Goal: Information Seeking & Learning: Check status

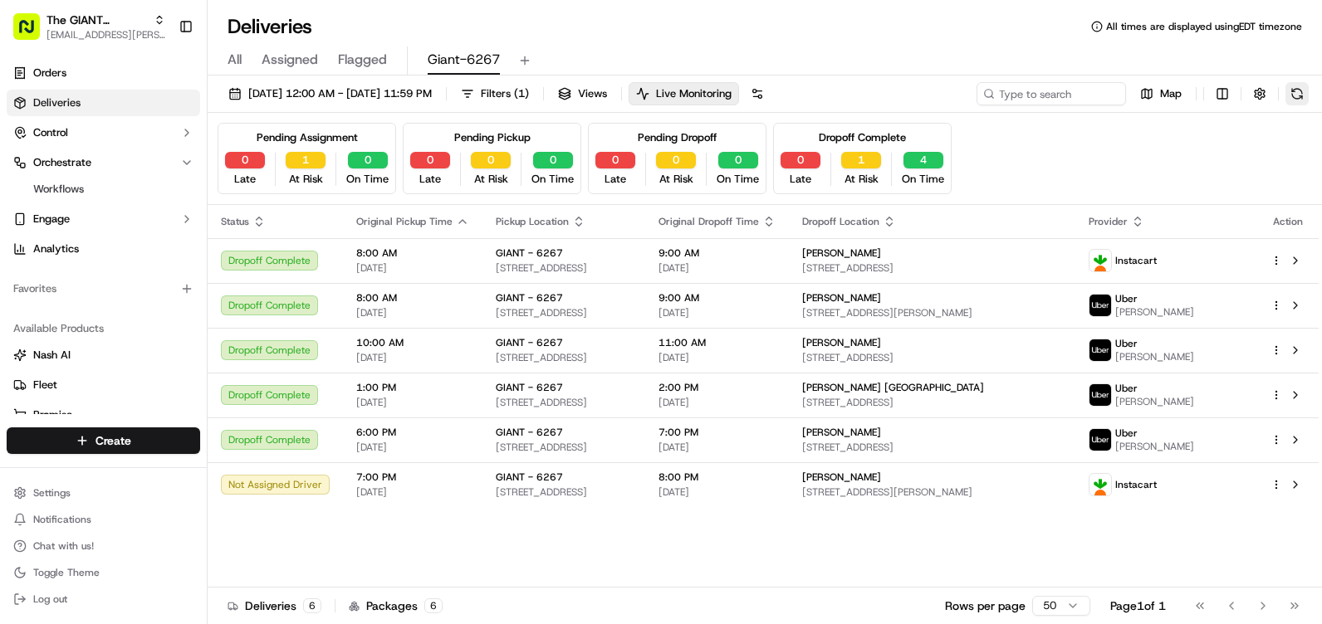
click at [1295, 82] on button at bounding box center [1296, 93] width 23 height 23
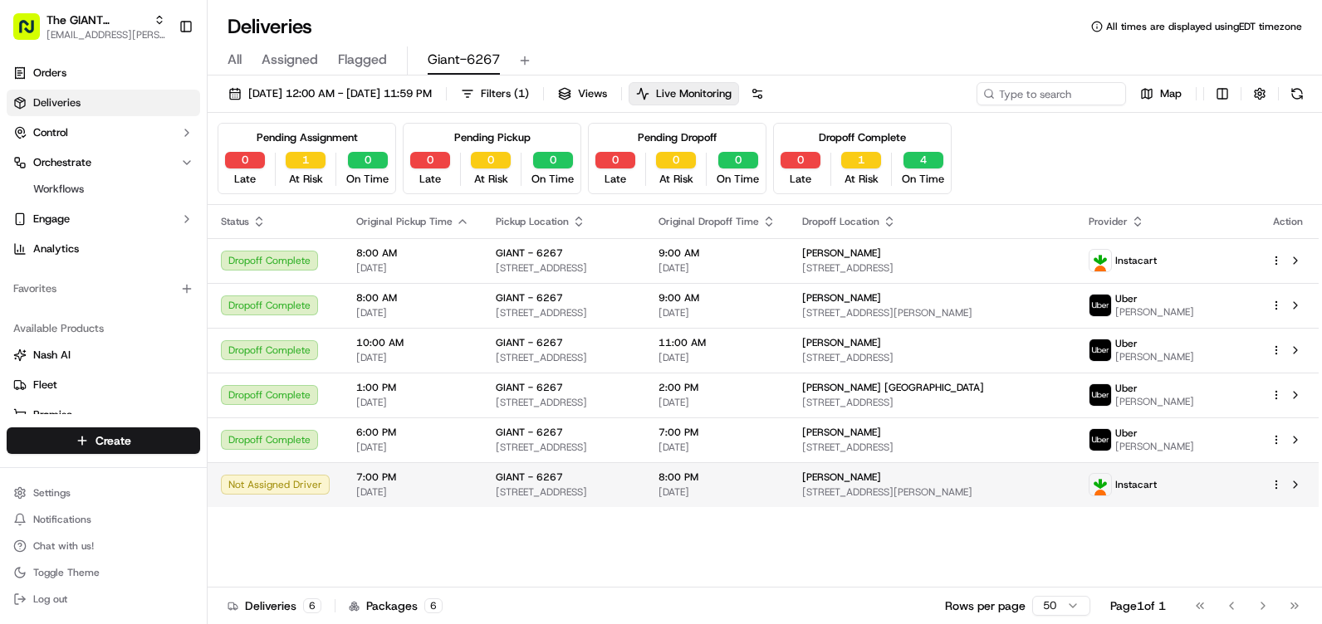
click at [309, 492] on div "Not Assigned Driver" at bounding box center [275, 485] width 109 height 20
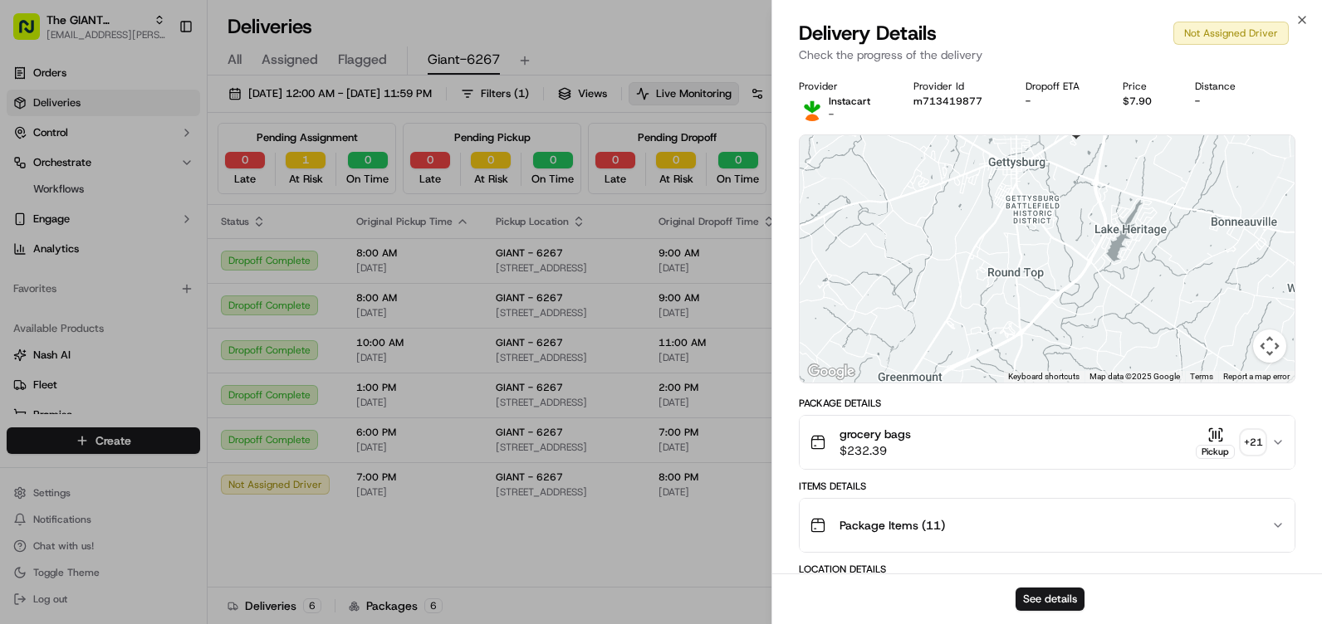
drag, startPoint x: 1067, startPoint y: 203, endPoint x: 1132, endPoint y: 378, distance: 186.3
click at [1143, 377] on div "Keyboard shortcuts Map Data Map data ©2025 Google Map data ©2025 Google 2 km Cl…" at bounding box center [1047, 258] width 495 height 247
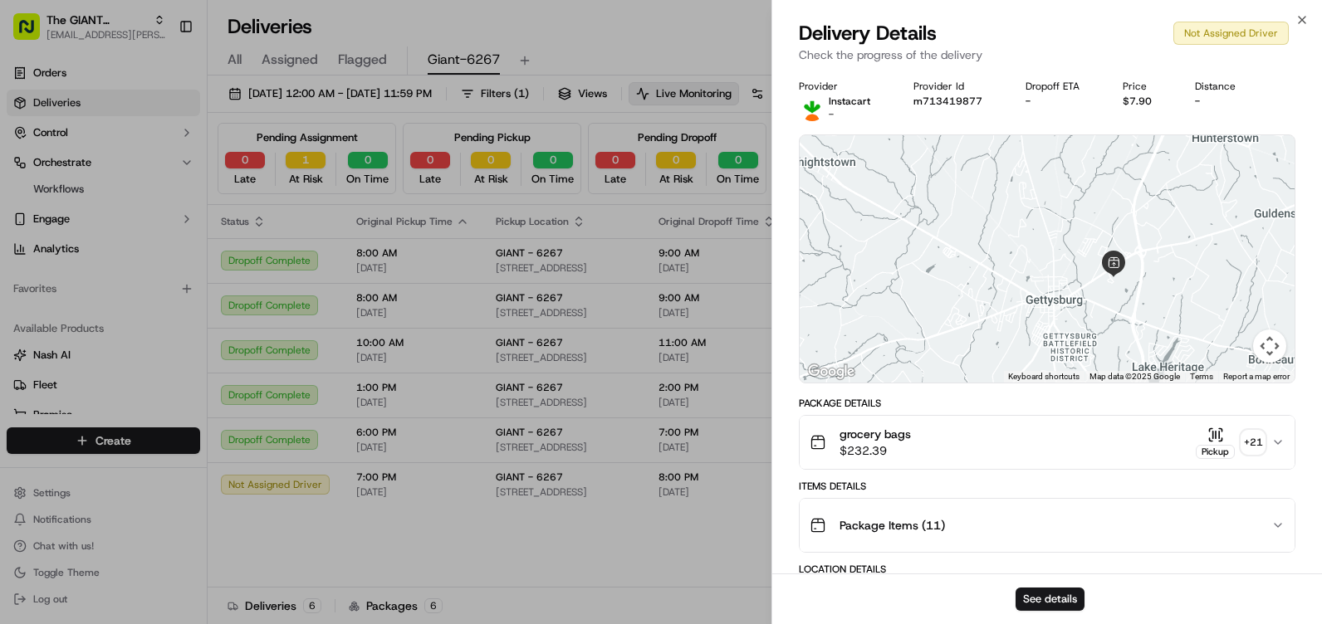
drag, startPoint x: 1124, startPoint y: 277, endPoint x: 1138, endPoint y: 362, distance: 85.9
click at [1138, 362] on div at bounding box center [1047, 258] width 495 height 247
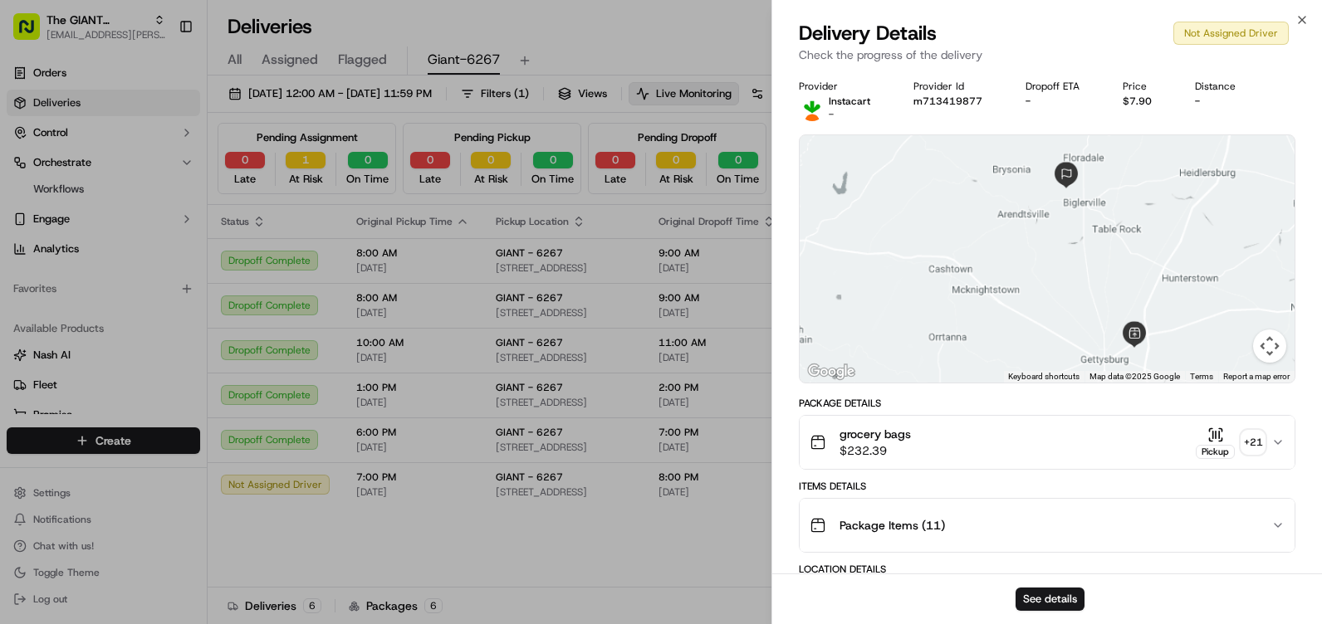
drag, startPoint x: 1100, startPoint y: 217, endPoint x: 1088, endPoint y: 203, distance: 17.7
click at [1088, 203] on div at bounding box center [1047, 258] width 495 height 247
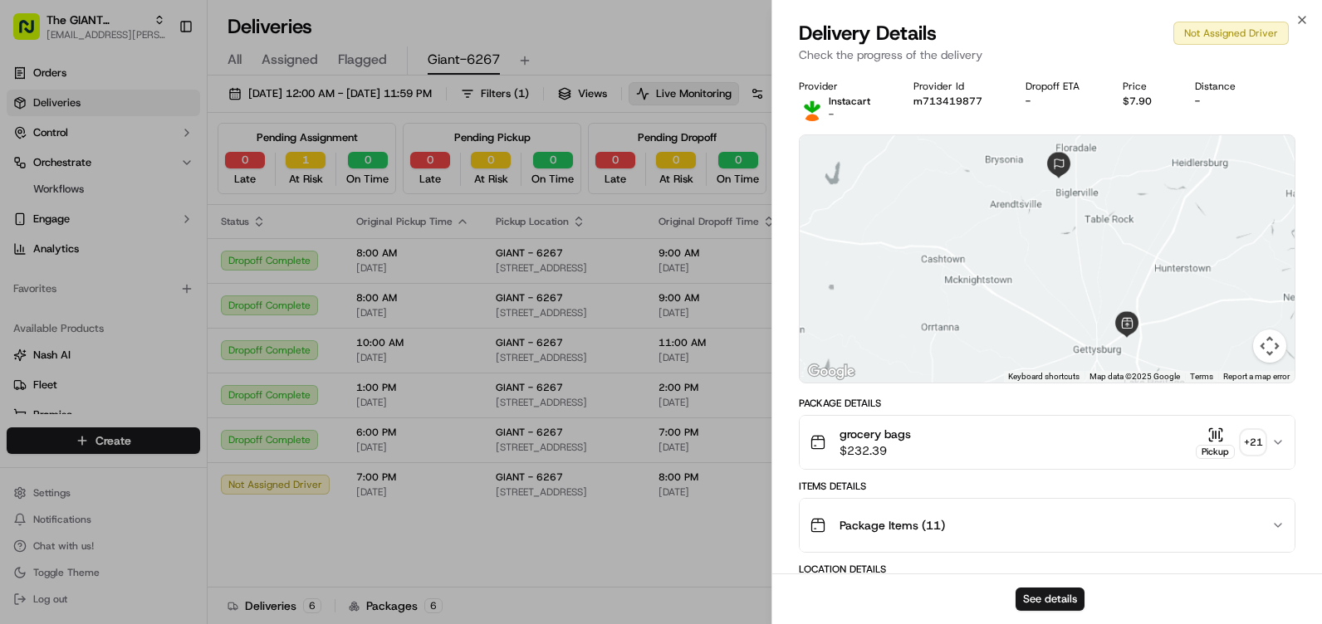
click at [1311, 14] on div "Close Delivery Details Not Assigned Driver Check the progress of the delivery P…" at bounding box center [1046, 312] width 550 height 624
click at [1305, 19] on icon "button" at bounding box center [1301, 19] width 13 height 13
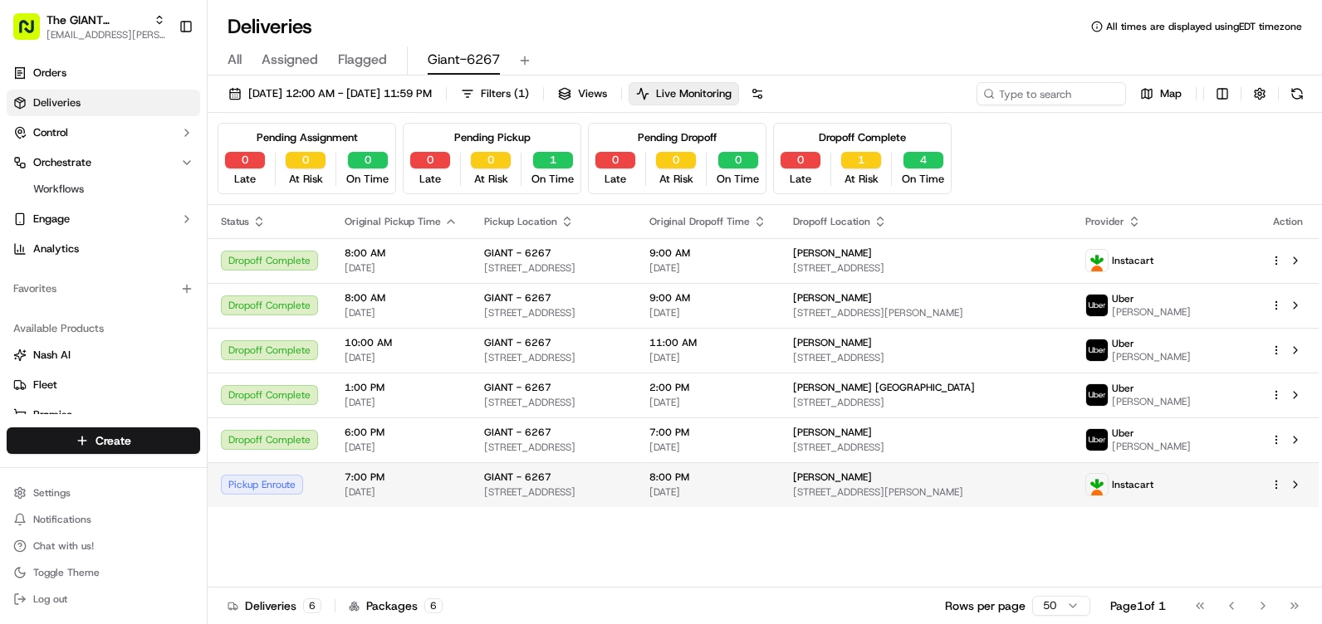
click at [262, 495] on div "Pickup Enroute" at bounding box center [269, 485] width 97 height 20
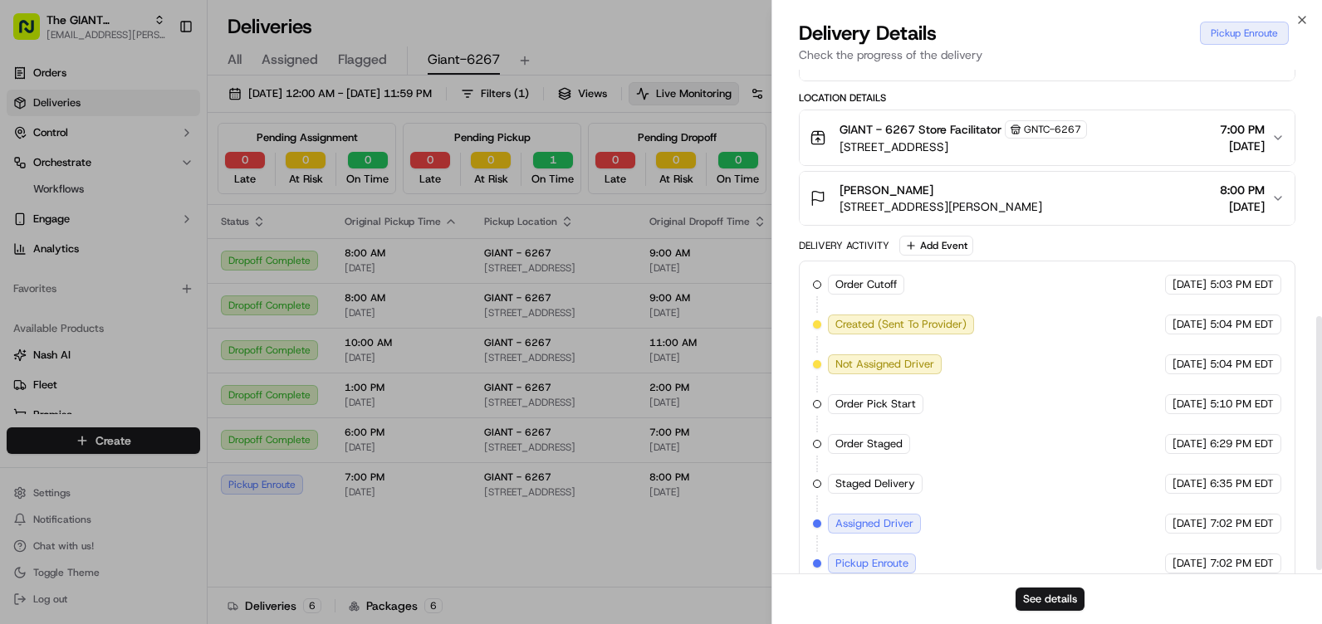
scroll to position [496, 0]
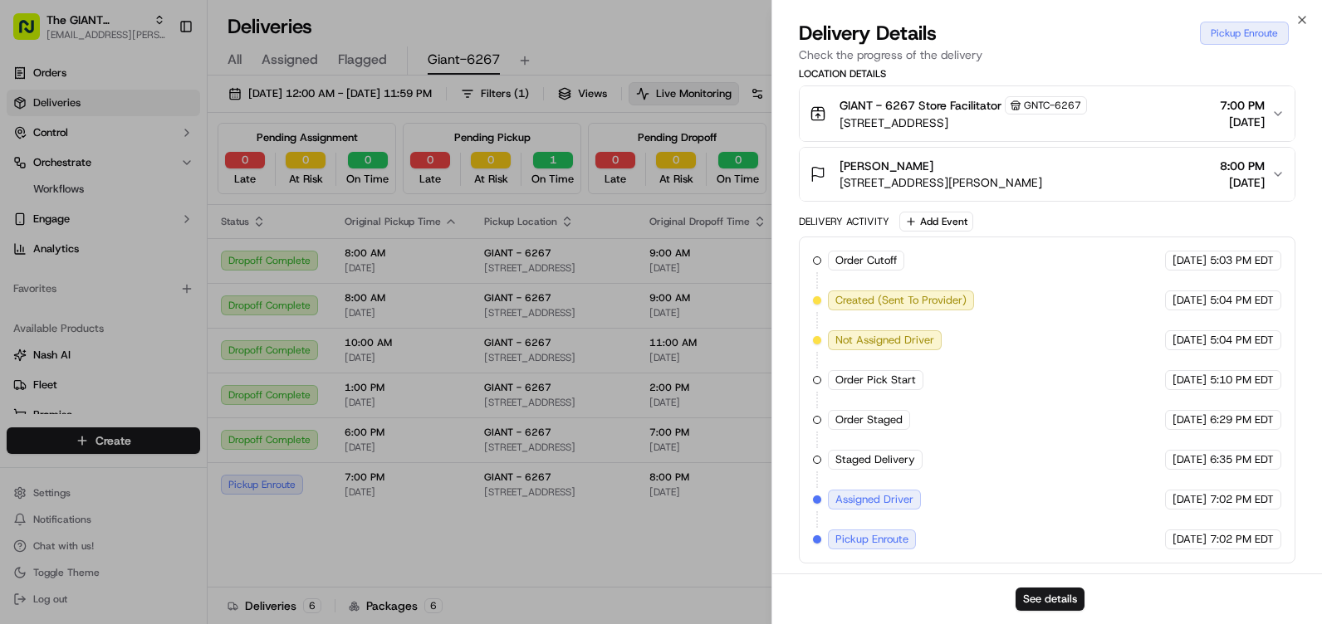
click at [891, 536] on span "Pickup Enroute" at bounding box center [871, 539] width 73 height 15
click at [873, 504] on span "Assigned Driver" at bounding box center [874, 499] width 78 height 15
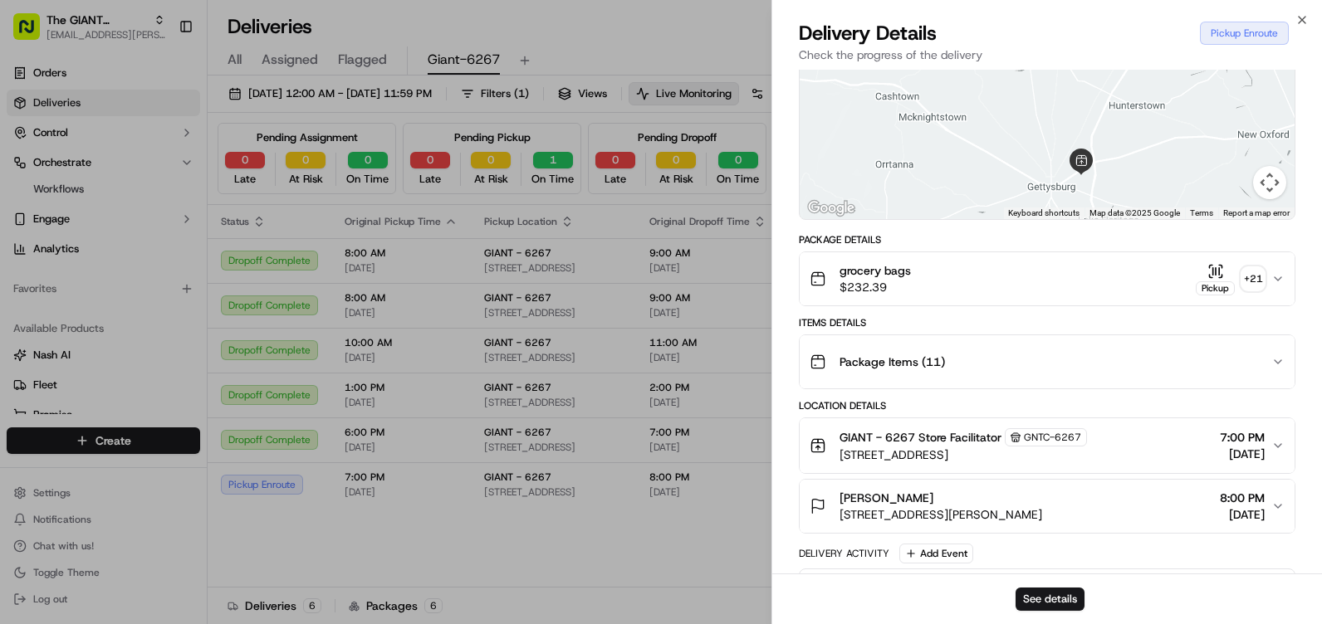
scroll to position [81, 0]
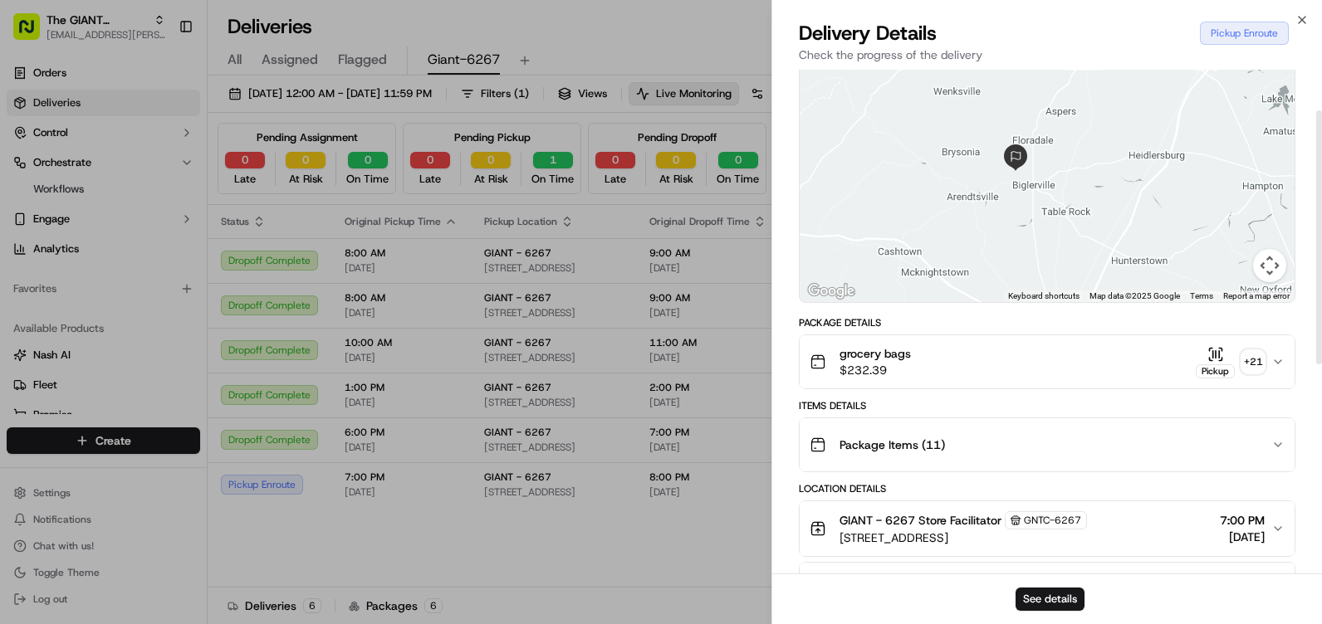
click at [1087, 335] on div "Provider Instacart - Provider Id m713419877 Dropoff ETA - Price $7.90 Distance …" at bounding box center [1047, 489] width 496 height 980
drag, startPoint x: 1085, startPoint y: 262, endPoint x: 1075, endPoint y: 242, distance: 22.3
click at [1077, 245] on div at bounding box center [1047, 178] width 495 height 247
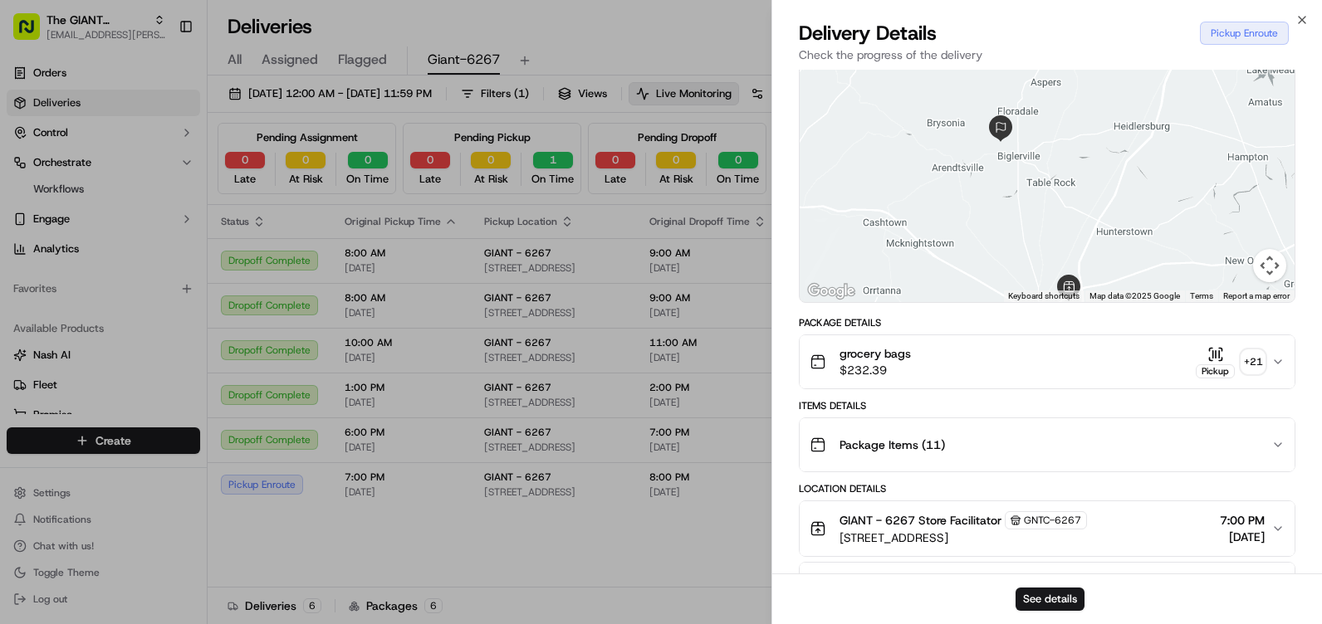
click at [1059, 208] on div at bounding box center [1047, 178] width 495 height 247
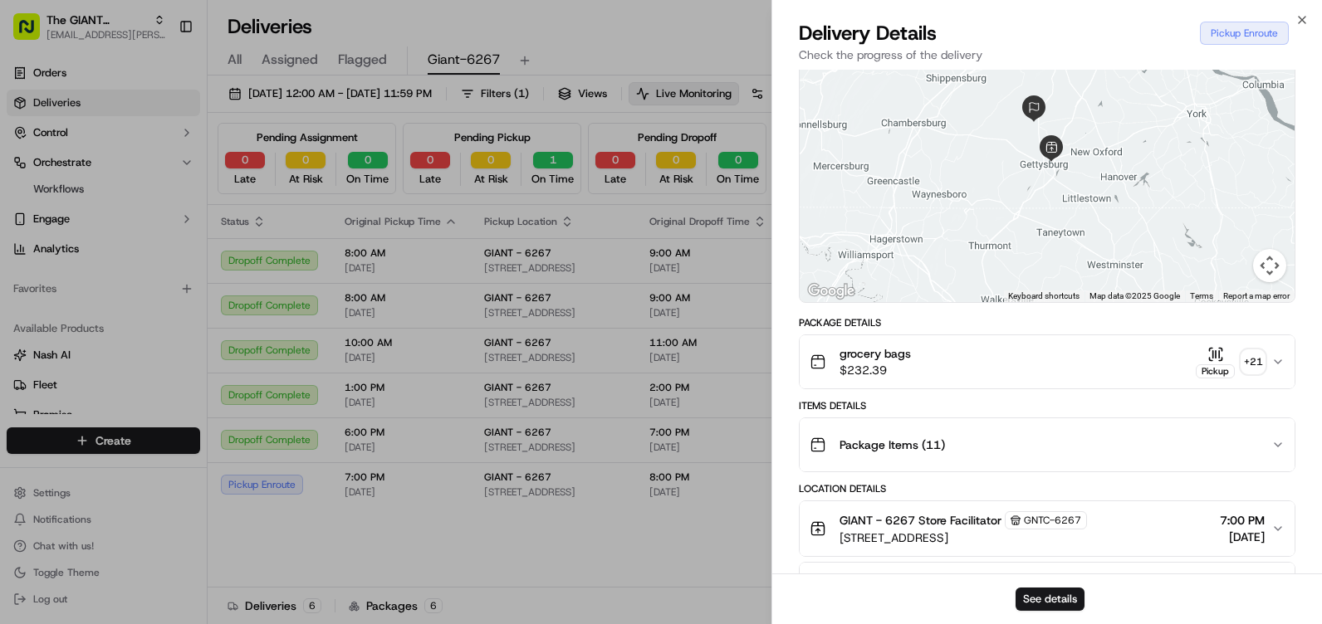
click at [1048, 120] on div at bounding box center [1047, 178] width 495 height 247
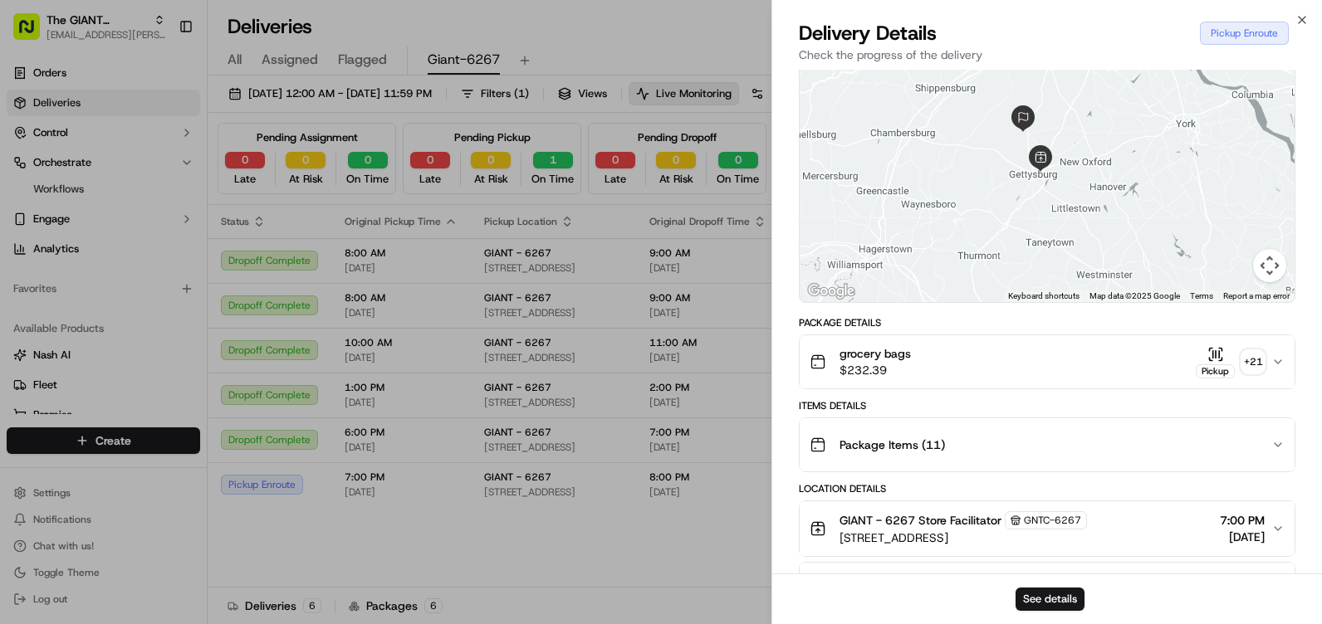
drag, startPoint x: 1089, startPoint y: 141, endPoint x: 1086, endPoint y: 196, distance: 54.9
click at [1086, 196] on div at bounding box center [1047, 178] width 495 height 247
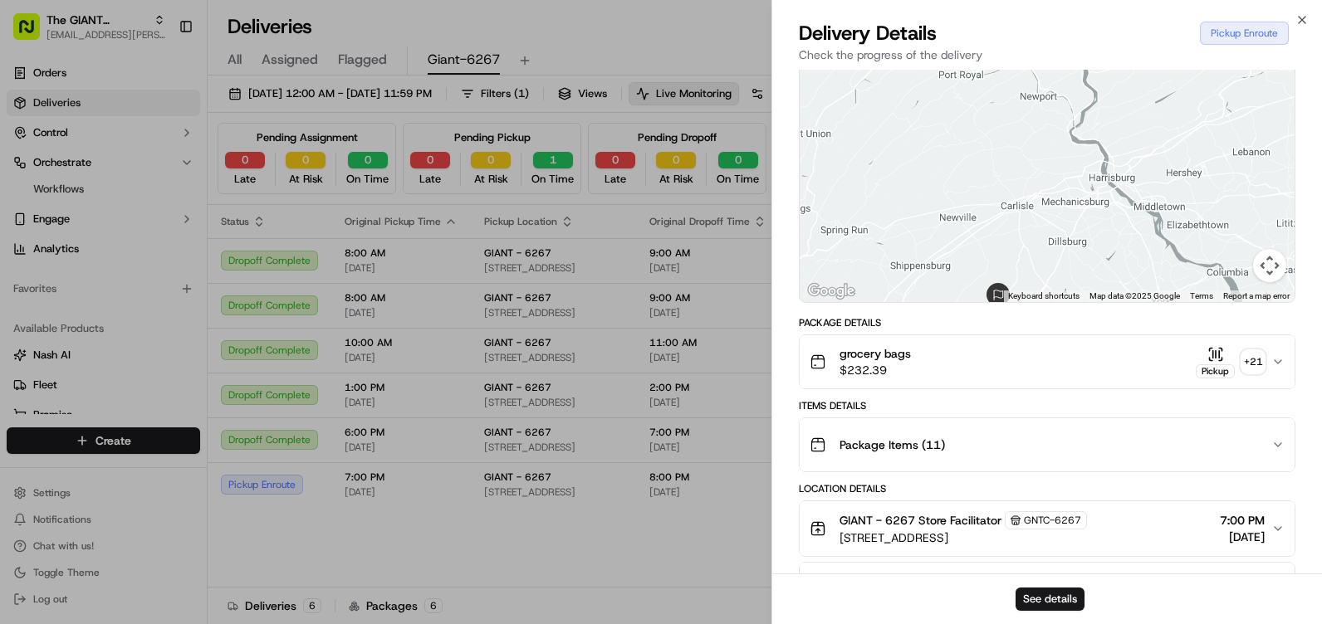
drag, startPoint x: 1075, startPoint y: 371, endPoint x: 1077, endPoint y: 356, distance: 15.0
click at [1068, 372] on div "Provider Instacart - Provider Id m713419877 Dropoff ETA - Price $7.90 Distance …" at bounding box center [1047, 489] width 496 height 980
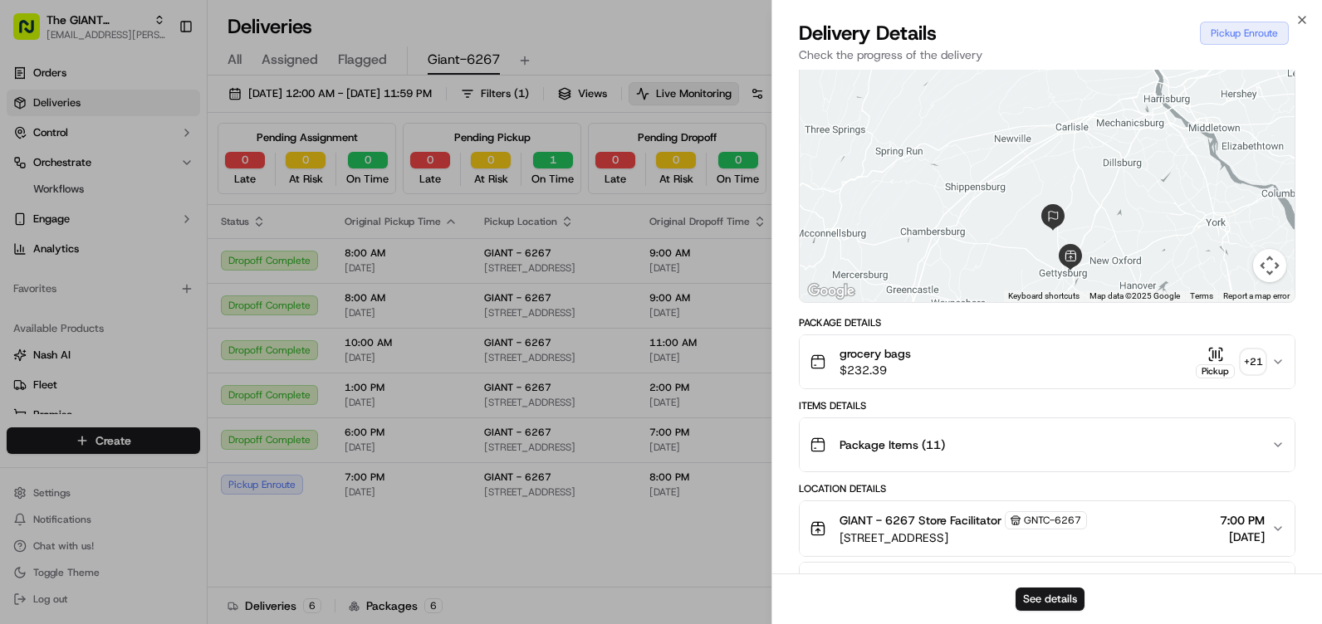
drag, startPoint x: 1113, startPoint y: 212, endPoint x: 1170, endPoint y: 185, distance: 62.4
click at [1170, 185] on div at bounding box center [1047, 178] width 495 height 247
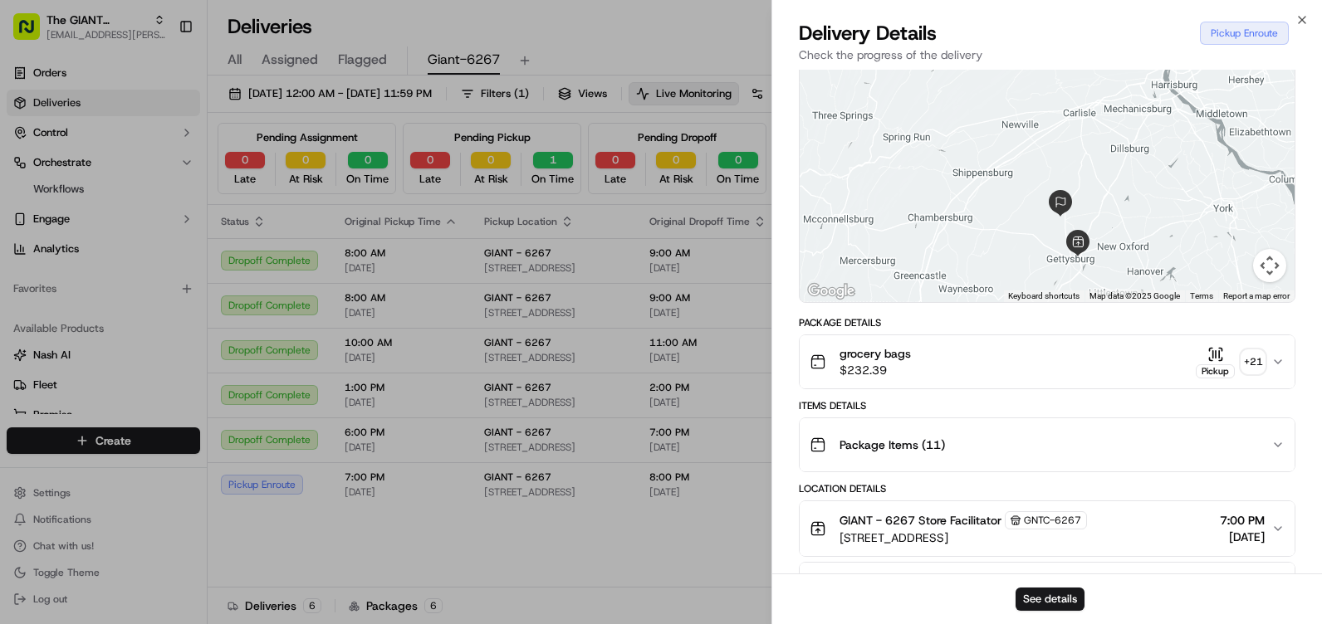
drag, startPoint x: 1174, startPoint y: 203, endPoint x: 1138, endPoint y: 150, distance: 64.0
click at [1139, 152] on div at bounding box center [1047, 178] width 495 height 247
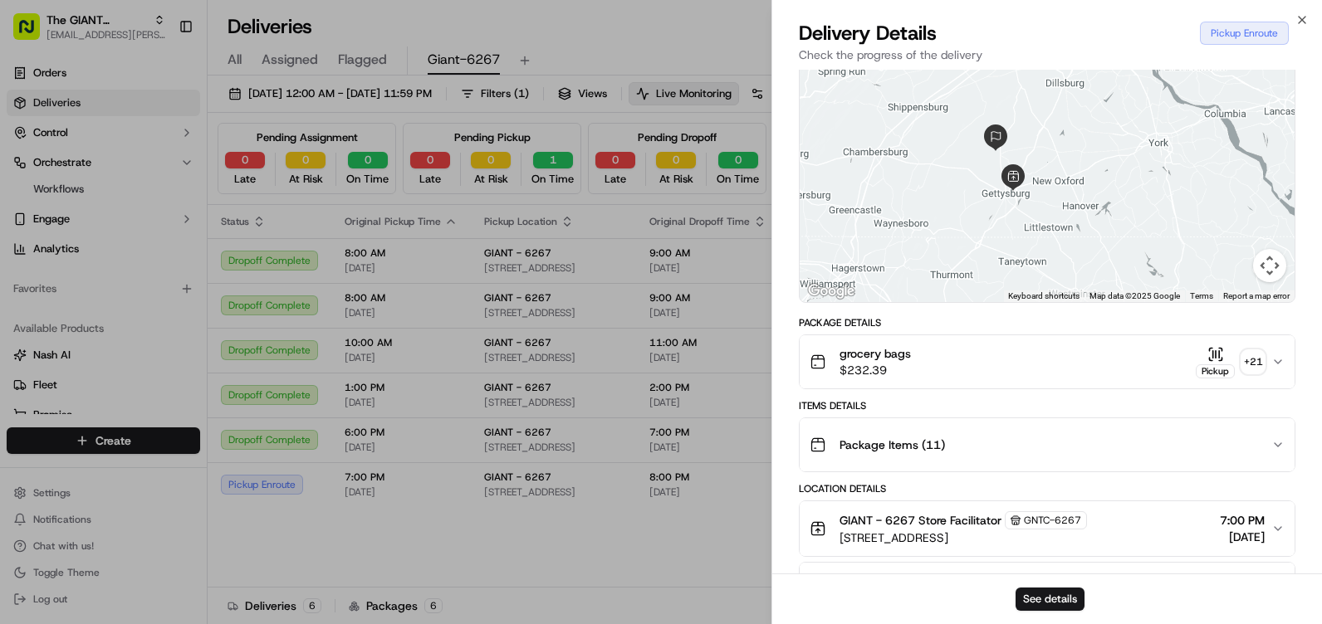
drag, startPoint x: 1126, startPoint y: 176, endPoint x: 1138, endPoint y: 219, distance: 44.9
click at [1138, 219] on div at bounding box center [1047, 178] width 495 height 247
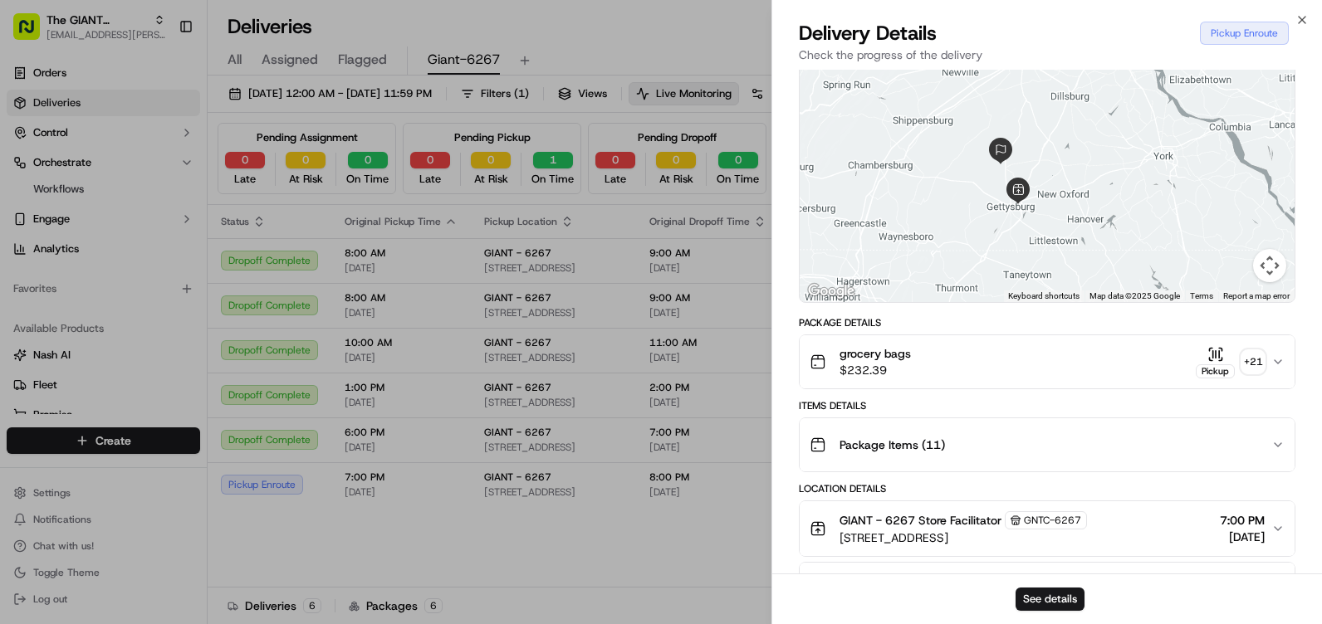
drag, startPoint x: 1106, startPoint y: 188, endPoint x: 1141, endPoint y: 237, distance: 59.5
click at [1106, 189] on div at bounding box center [1047, 178] width 495 height 247
click at [1142, 237] on div at bounding box center [1047, 178] width 495 height 247
click at [1054, 157] on div at bounding box center [1047, 178] width 495 height 247
click at [1074, 211] on div at bounding box center [1047, 178] width 495 height 247
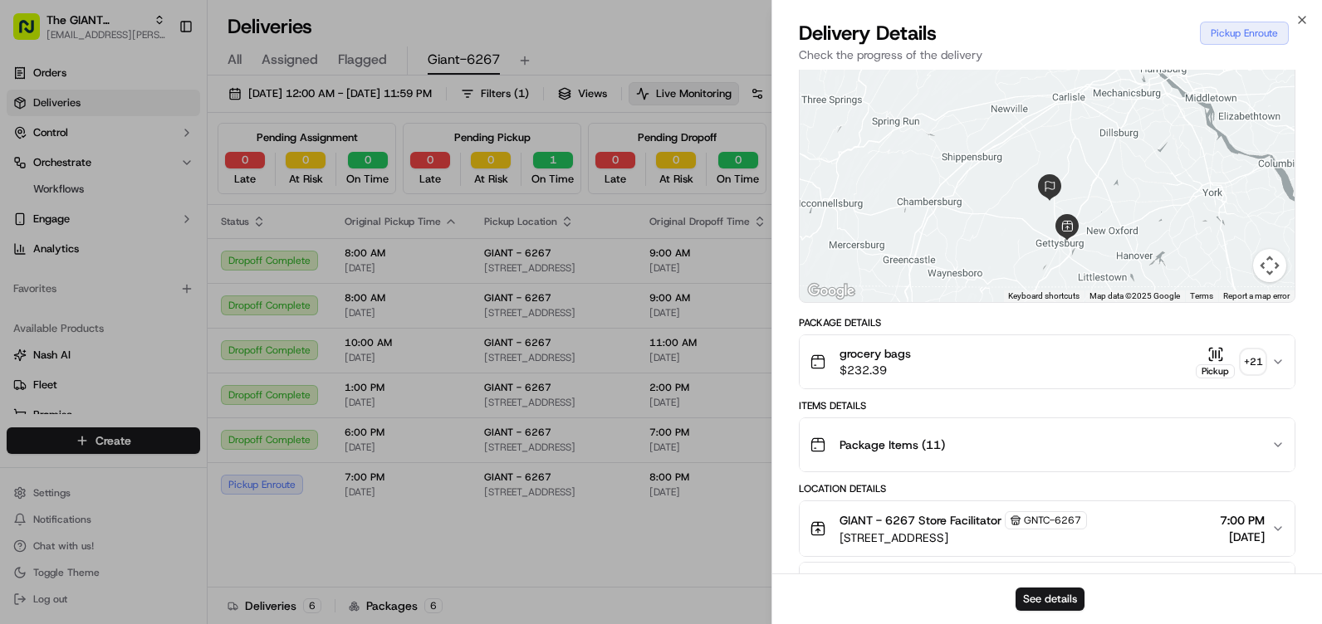
drag, startPoint x: 1045, startPoint y: 169, endPoint x: 1102, endPoint y: 213, distance: 71.1
click at [1102, 212] on div at bounding box center [1047, 178] width 495 height 247
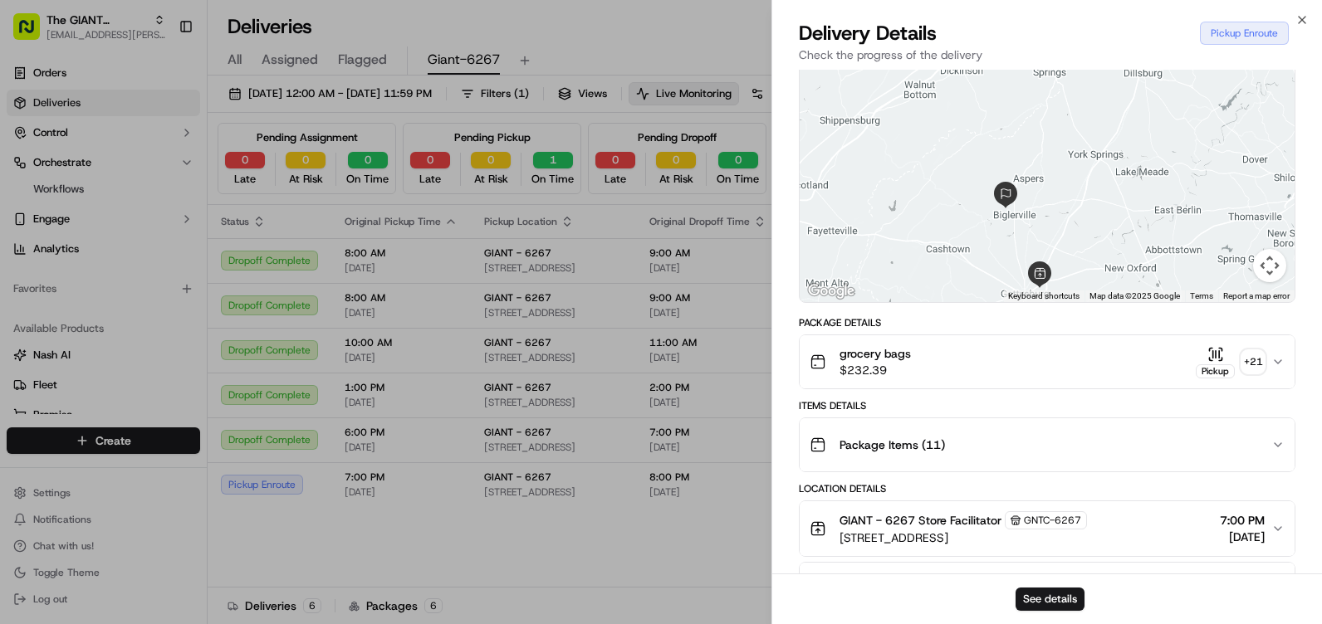
drag, startPoint x: 1098, startPoint y: 216, endPoint x: 1093, endPoint y: 196, distance: 20.5
click at [1093, 196] on div at bounding box center [1047, 178] width 495 height 247
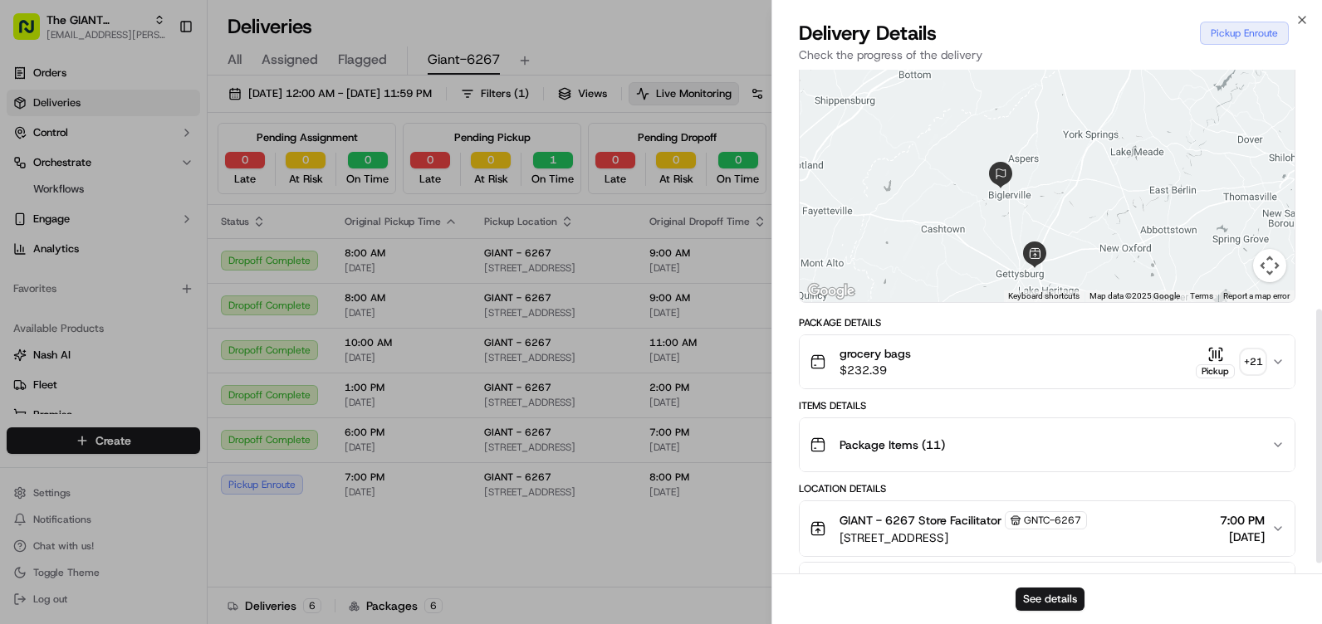
scroll to position [496, 0]
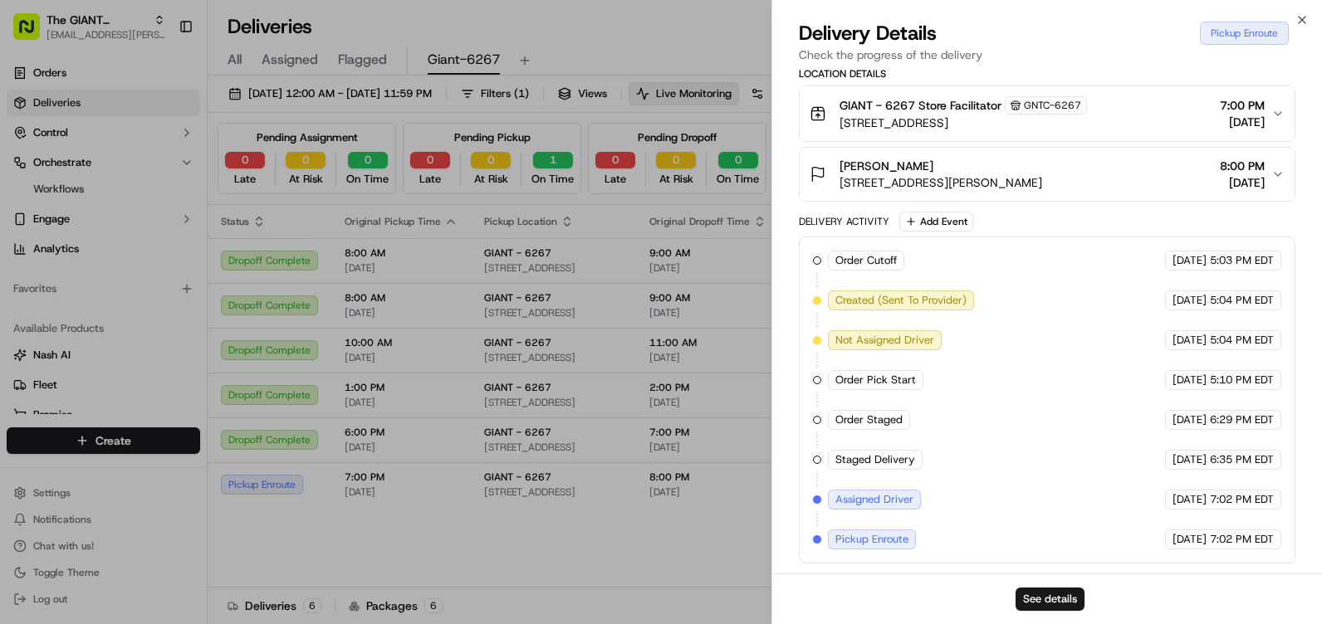
click at [891, 503] on span "Assigned Driver" at bounding box center [874, 499] width 78 height 15
click at [826, 540] on div "Order Cutoff The GIANT Company 09/15/2025 5:03 PM EDT Created (Sent To Provider…" at bounding box center [1047, 400] width 468 height 299
click at [1047, 603] on button "See details" at bounding box center [1049, 599] width 69 height 23
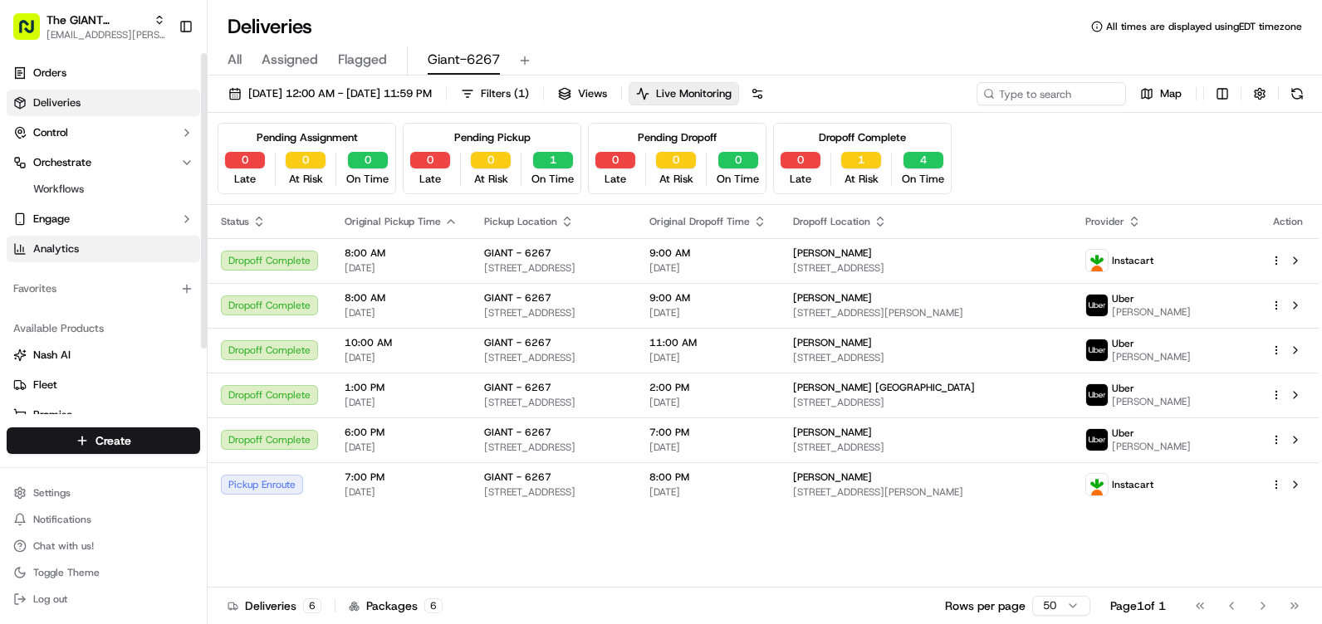
click at [87, 253] on link "Analytics" at bounding box center [103, 249] width 193 height 27
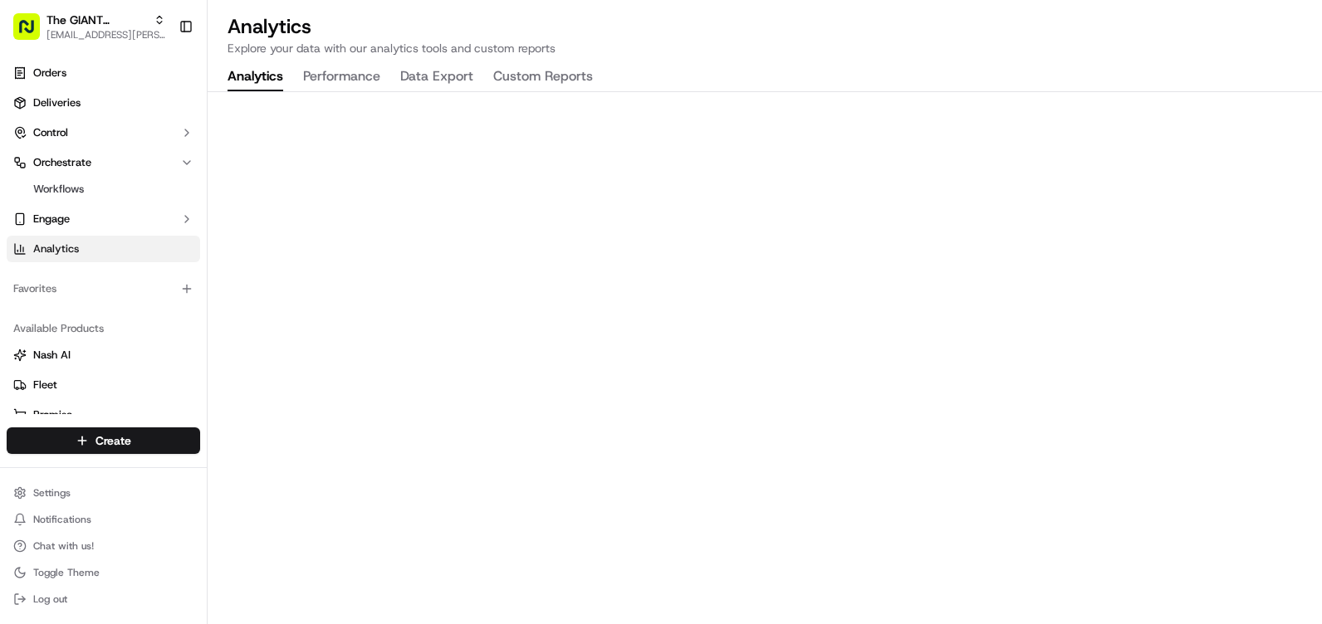
click at [584, 73] on button "Custom Reports" at bounding box center [543, 77] width 100 height 28
click at [472, 74] on button "Data Export" at bounding box center [436, 77] width 73 height 28
click at [376, 84] on button "Performance" at bounding box center [341, 77] width 77 height 28
click at [195, 210] on button "Engage" at bounding box center [103, 219] width 193 height 27
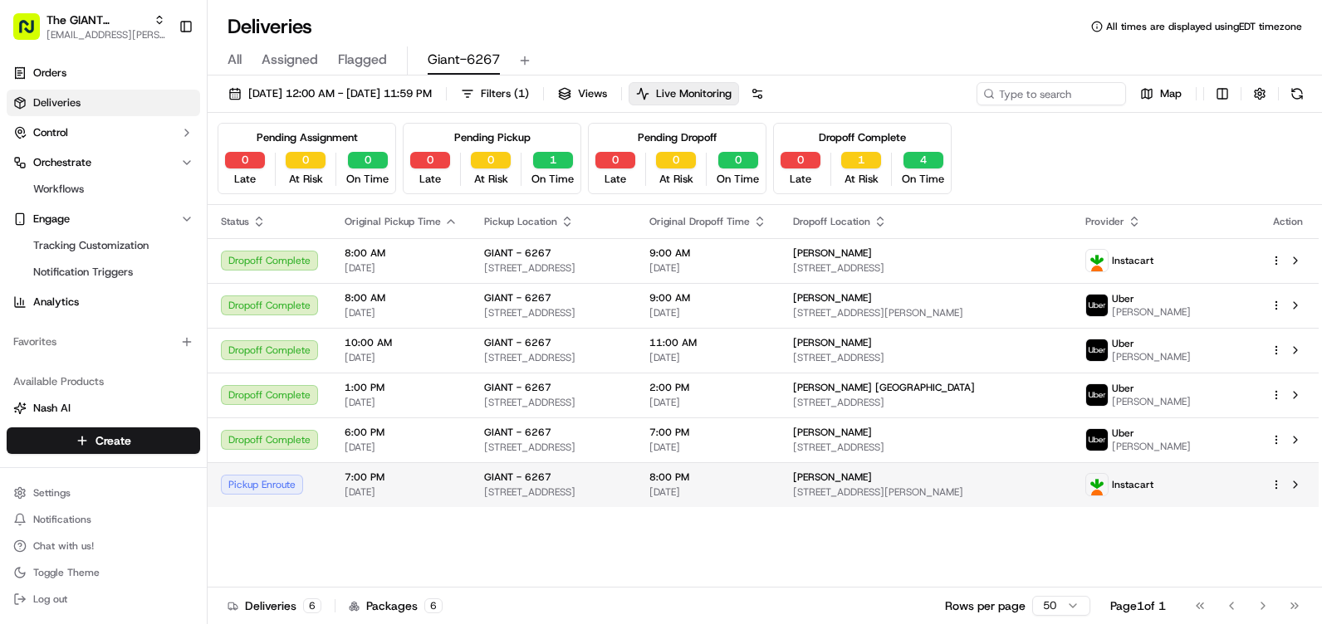
click at [1059, 494] on span "[STREET_ADDRESS][PERSON_NAME]" at bounding box center [926, 492] width 266 height 13
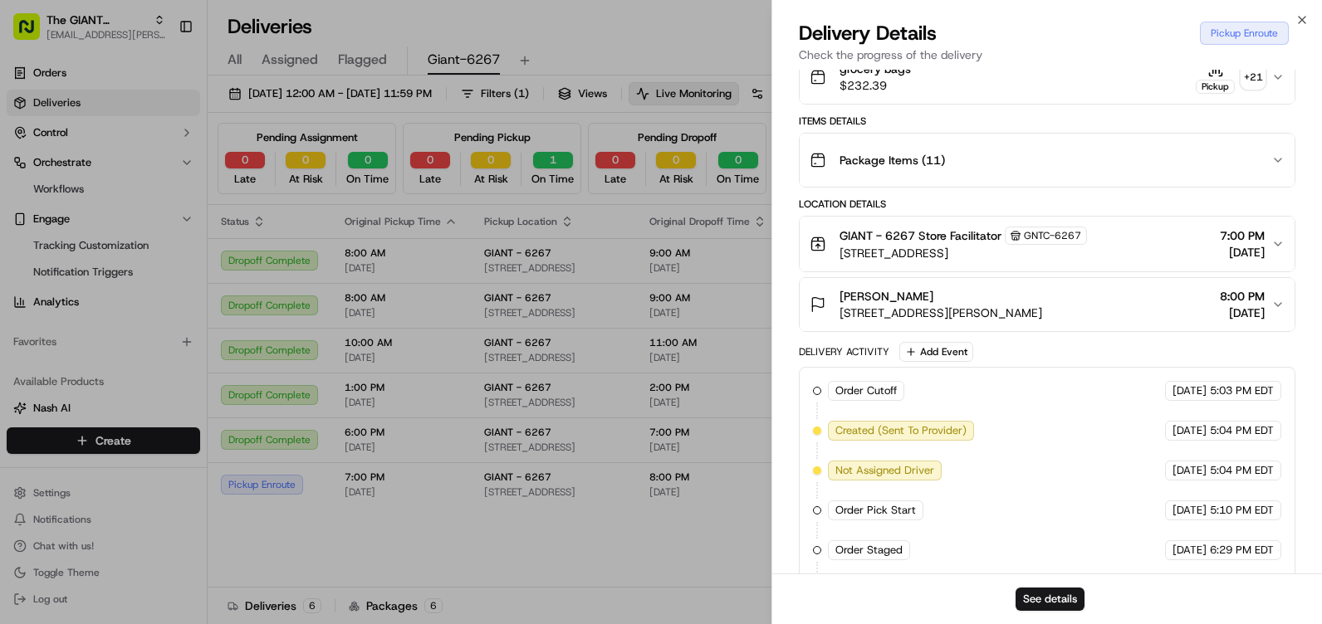
scroll to position [496, 0]
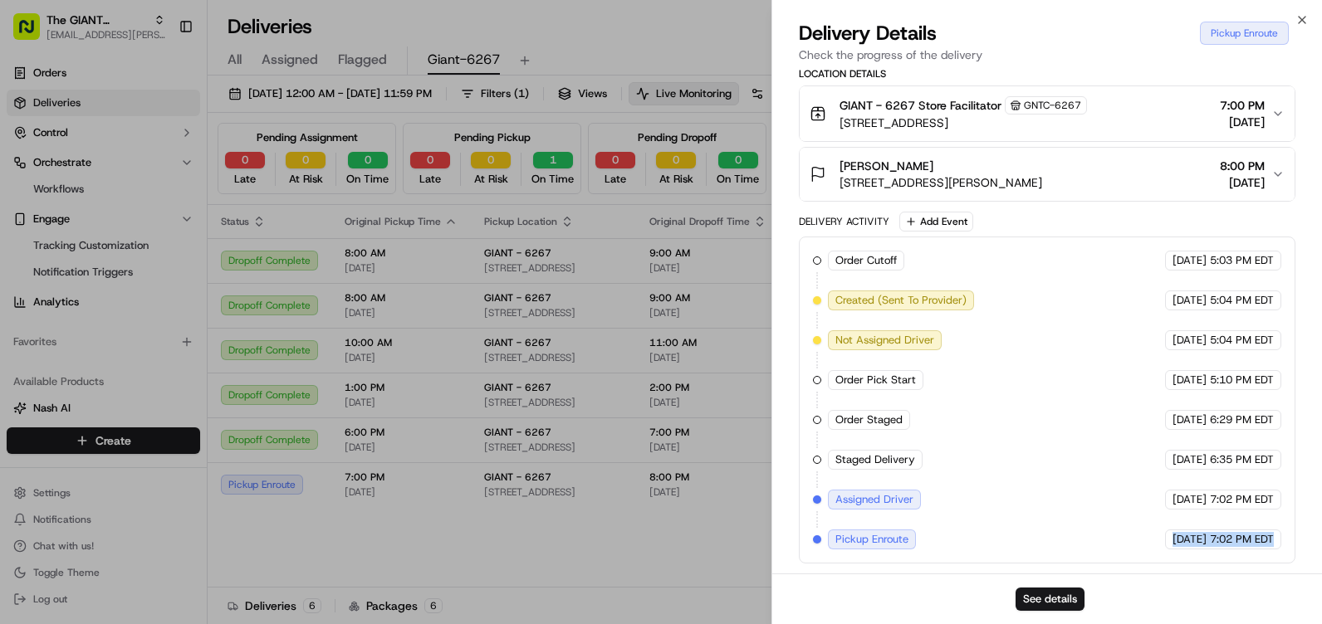
drag, startPoint x: 1283, startPoint y: 536, endPoint x: 1114, endPoint y: 550, distance: 169.1
click at [1114, 550] on div "Order Cutoff The GIANT Company 09/15/2025 5:03 PM EDT Created (Sent To Provider…" at bounding box center [1047, 400] width 496 height 327
drag, startPoint x: 1114, startPoint y: 550, endPoint x: 1260, endPoint y: 539, distance: 146.5
click at [1260, 539] on span "7:02 PM EDT" at bounding box center [1242, 539] width 64 height 15
click at [1283, 160] on button "Lisa Frazier 670 Yellow Hill Rd, Biglerville, PA 17307, US 8:00 PM 09/15/2025" at bounding box center [1047, 174] width 495 height 53
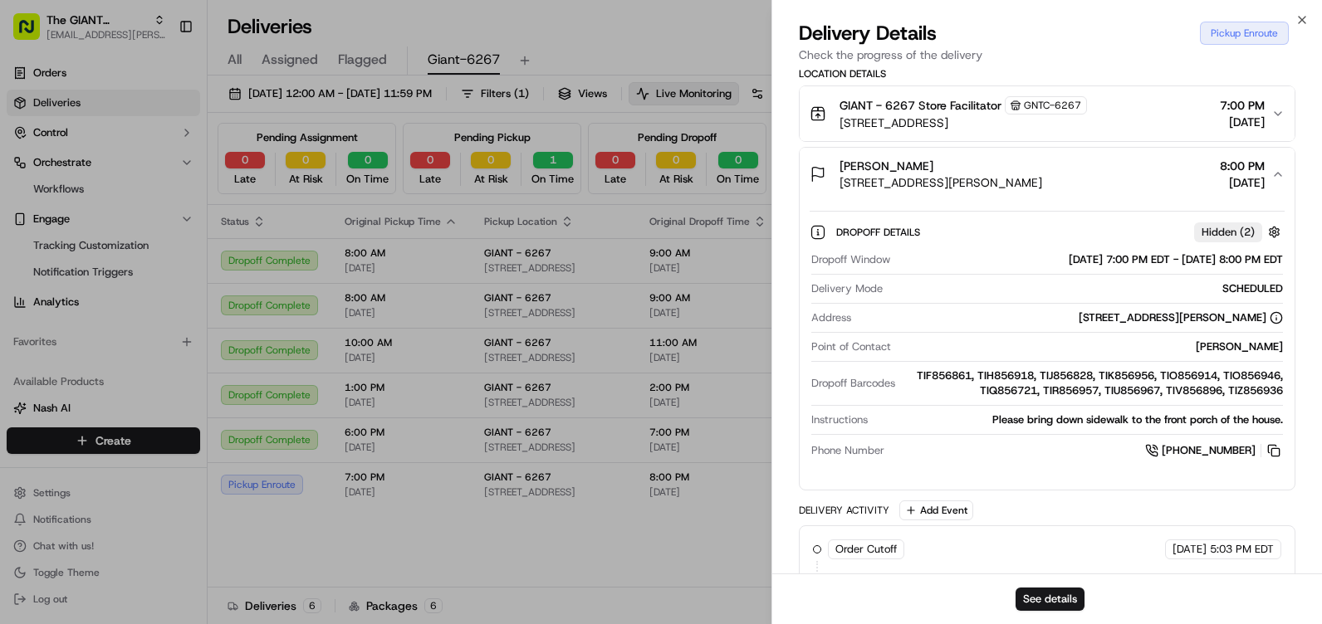
click at [1274, 165] on button "Lisa Frazier 670 Yellow Hill Rd, Biglerville, PA 17307, US 8:00 PM 09/15/2025" at bounding box center [1047, 174] width 495 height 53
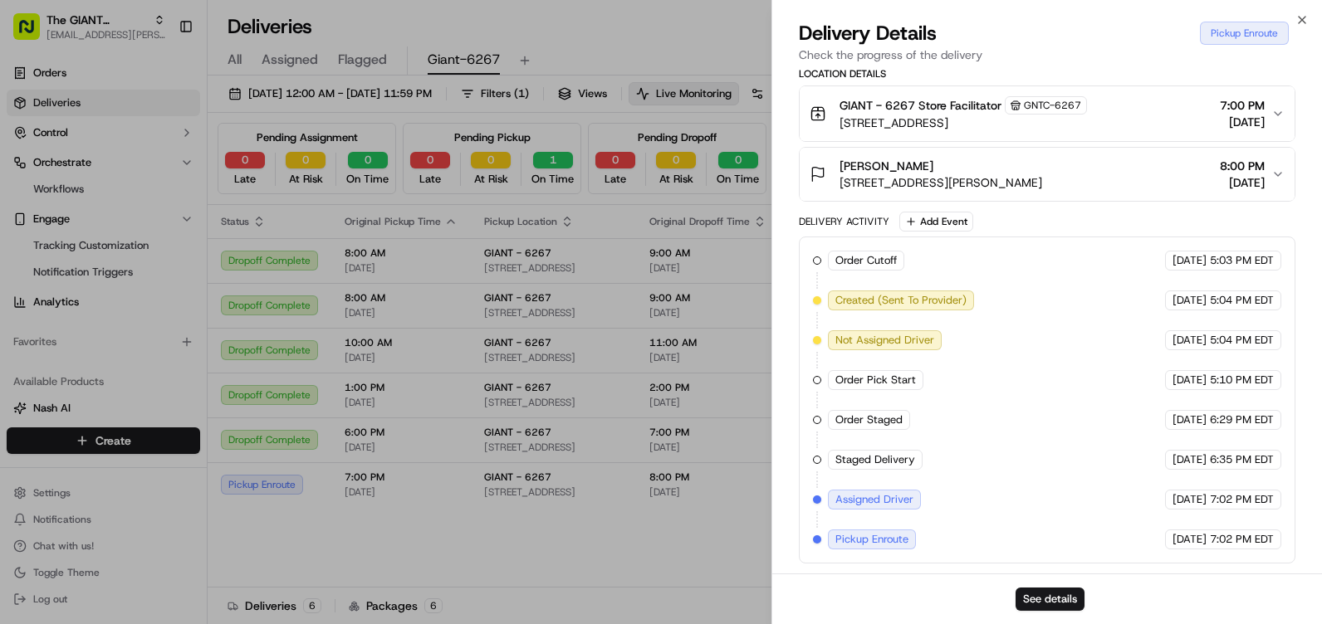
click at [1274, 115] on icon "button" at bounding box center [1277, 113] width 13 height 13
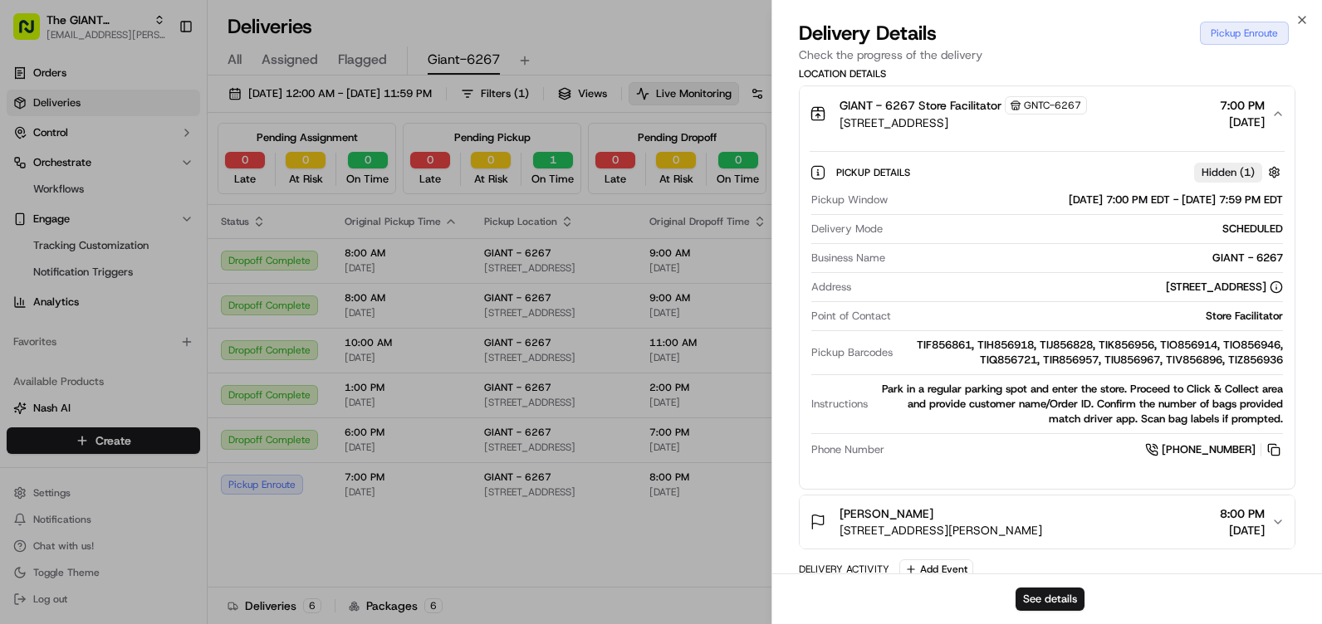
click at [1272, 110] on icon "button" at bounding box center [1277, 113] width 13 height 13
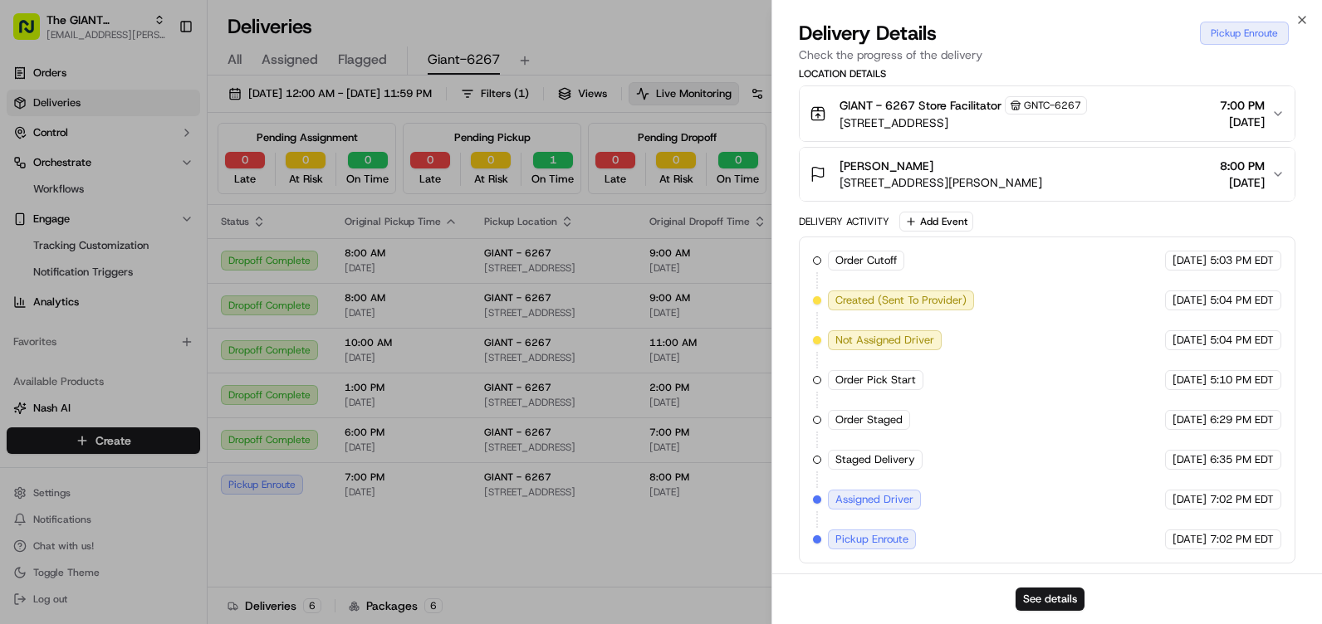
click at [1310, 21] on div "Delivery Details Pickup Enroute Check the progress of the delivery" at bounding box center [1047, 45] width 550 height 50
click at [1306, 15] on icon "button" at bounding box center [1301, 19] width 13 height 13
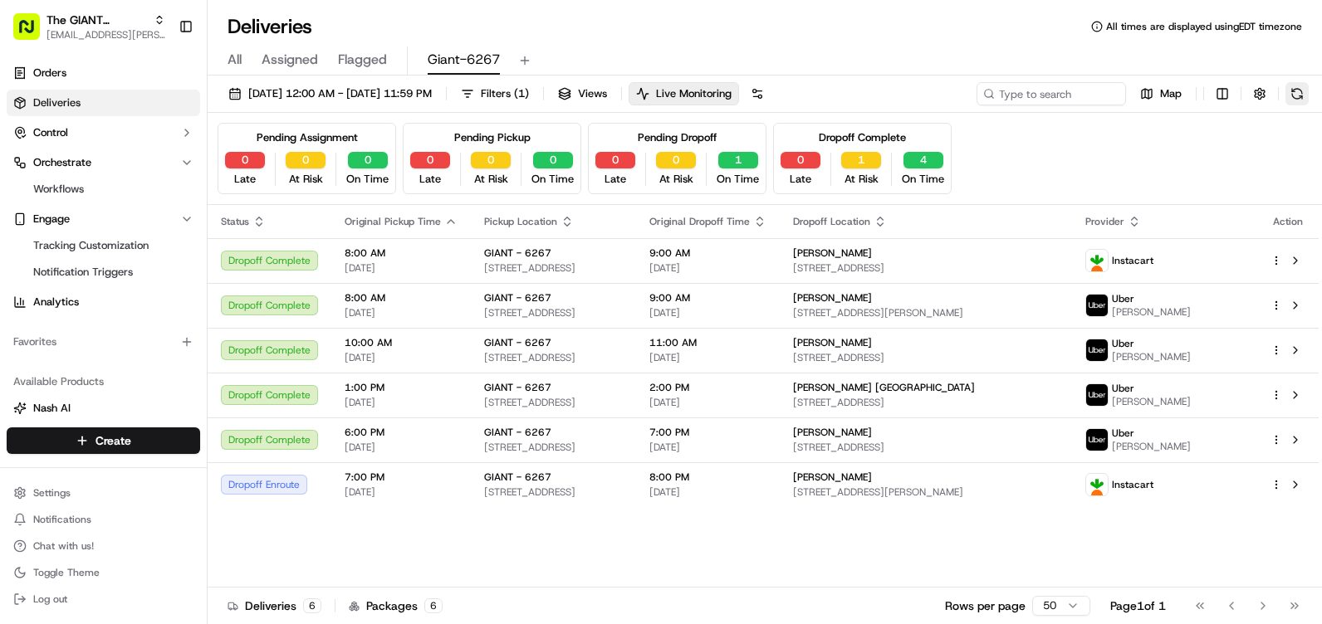
click at [1292, 101] on button at bounding box center [1296, 93] width 23 height 23
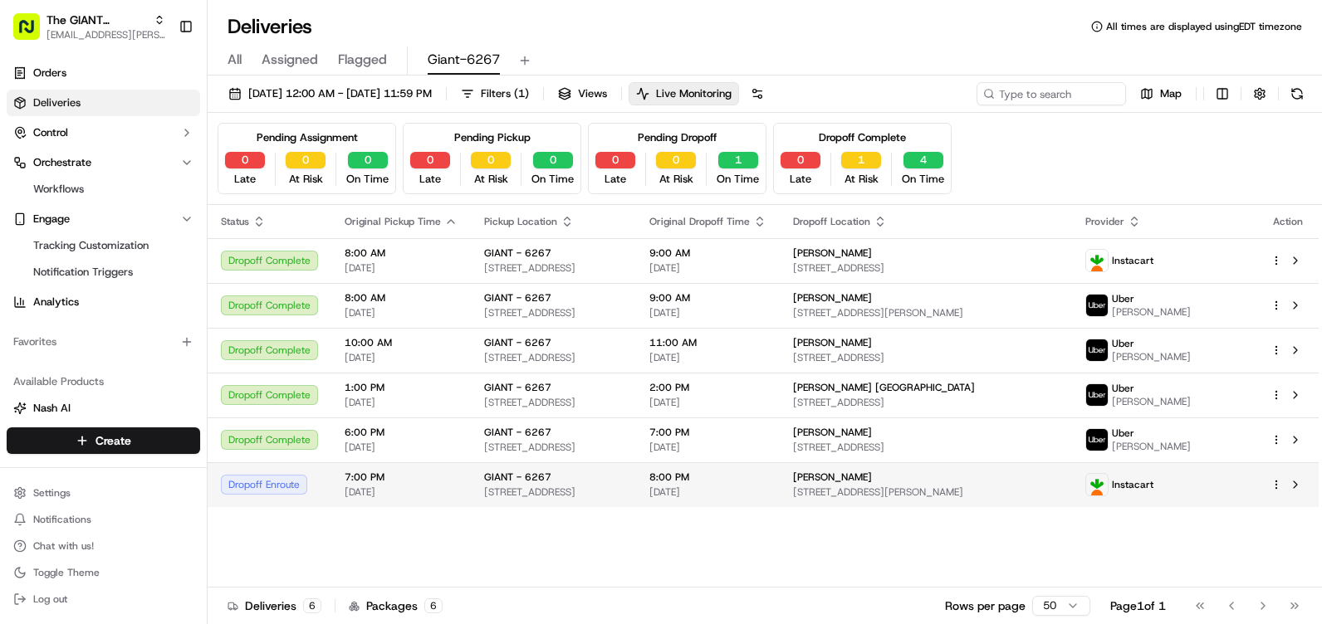
click at [623, 487] on span "[STREET_ADDRESS]" at bounding box center [553, 492] width 139 height 13
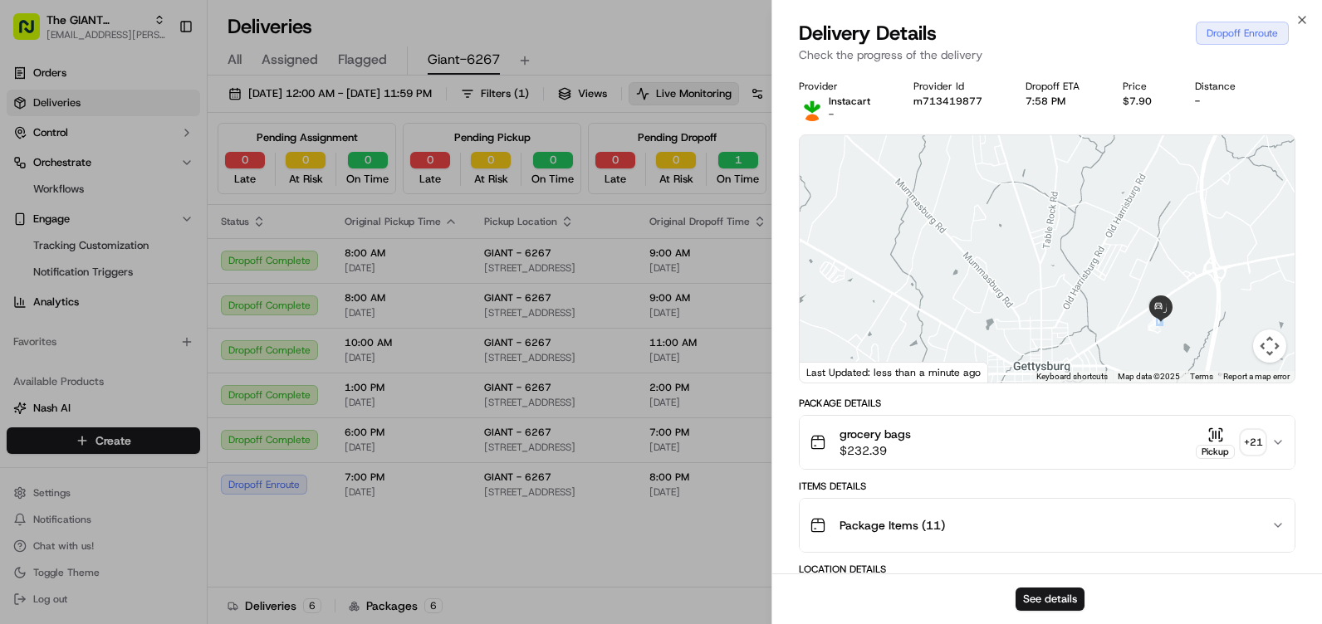
drag, startPoint x: 1294, startPoint y: 282, endPoint x: 1244, endPoint y: 264, distance: 53.8
click at [1244, 264] on div "← Move left → Move right ↑ Move up ↓ Move down + Zoom in - Zoom out Home Jump l…" at bounding box center [1047, 258] width 496 height 249
drag, startPoint x: 1244, startPoint y: 264, endPoint x: 1188, endPoint y: 315, distance: 75.8
click at [1188, 315] on div at bounding box center [1047, 258] width 495 height 247
drag, startPoint x: 1144, startPoint y: 286, endPoint x: 1133, endPoint y: 278, distance: 13.6
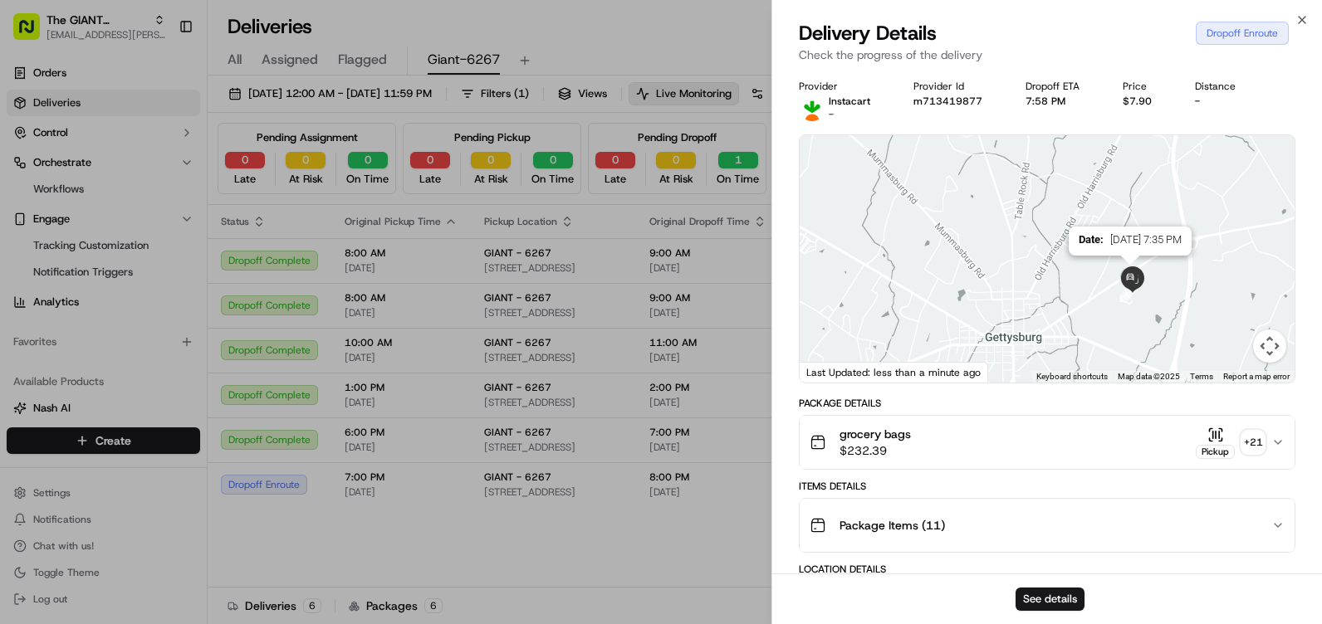
click at [1133, 278] on div "Date : 09/15/2025 7:35 PM" at bounding box center [1047, 258] width 495 height 247
drag, startPoint x: 1081, startPoint y: 279, endPoint x: 1177, endPoint y: 309, distance: 100.8
click at [1177, 309] on div at bounding box center [1047, 258] width 495 height 247
drag, startPoint x: 1167, startPoint y: 296, endPoint x: 1095, endPoint y: 242, distance: 90.2
click at [1095, 242] on div at bounding box center [1047, 258] width 495 height 247
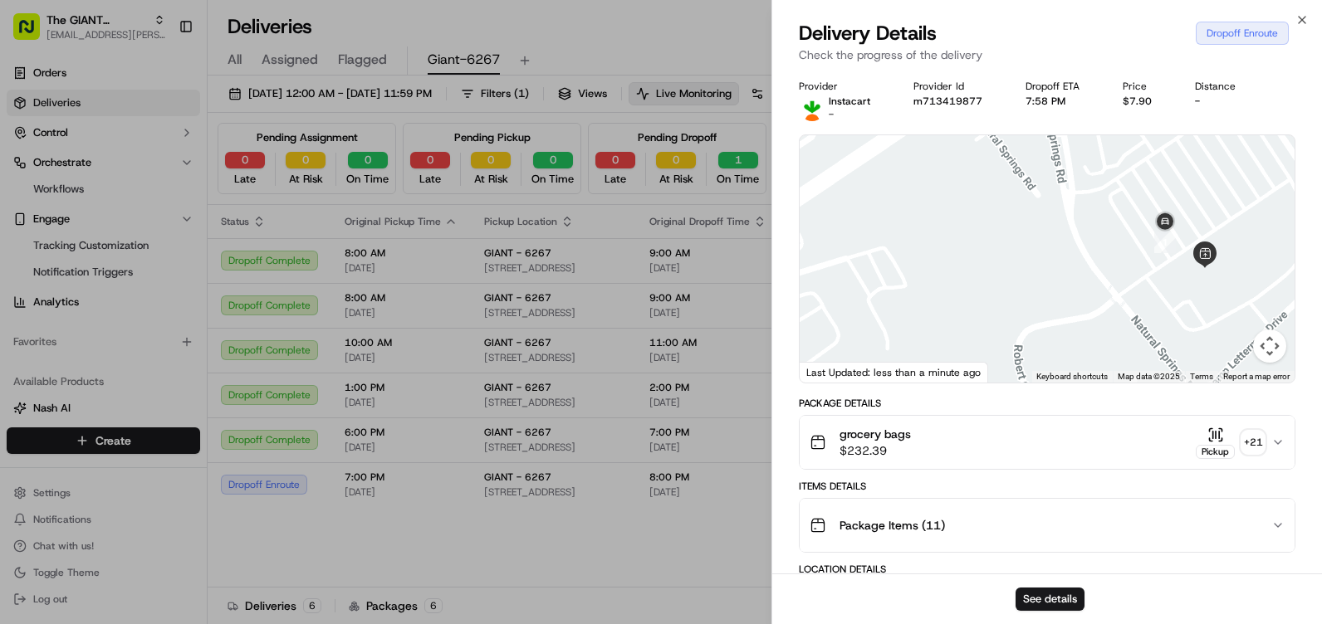
drag, startPoint x: 1183, startPoint y: 307, endPoint x: 1095, endPoint y: 217, distance: 126.2
click at [1096, 217] on div at bounding box center [1047, 258] width 495 height 247
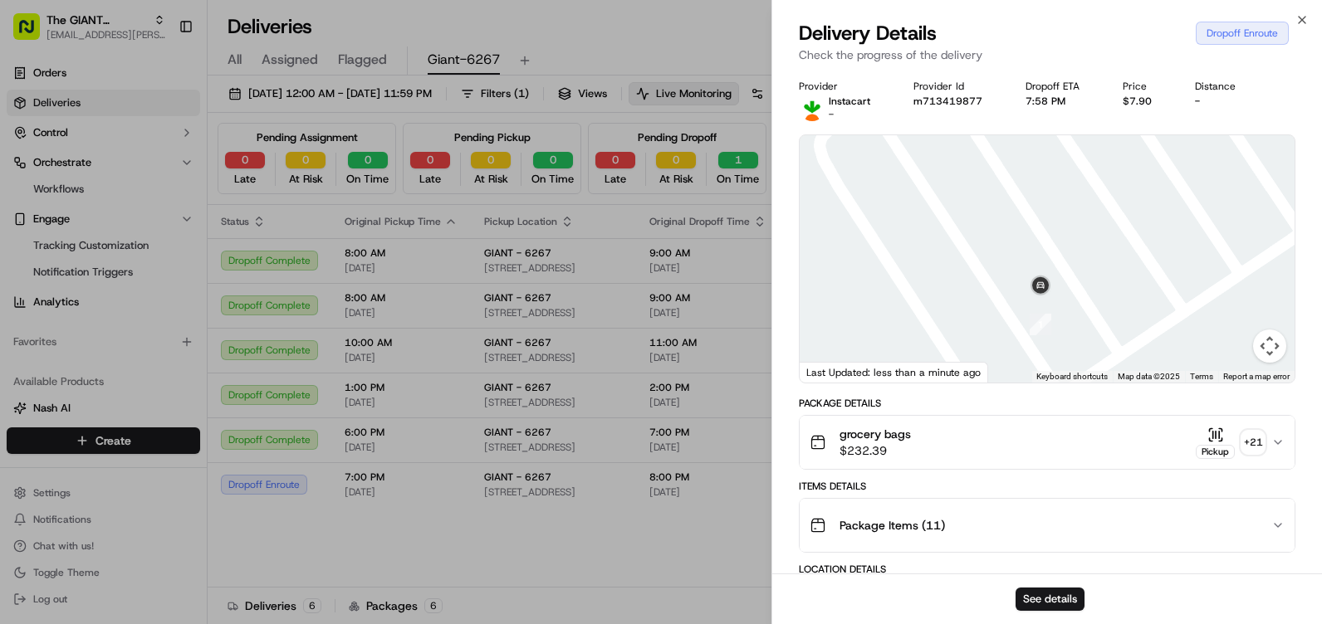
drag, startPoint x: 1178, startPoint y: 237, endPoint x: 1013, endPoint y: 331, distance: 190.0
click at [1013, 331] on div at bounding box center [1047, 258] width 495 height 247
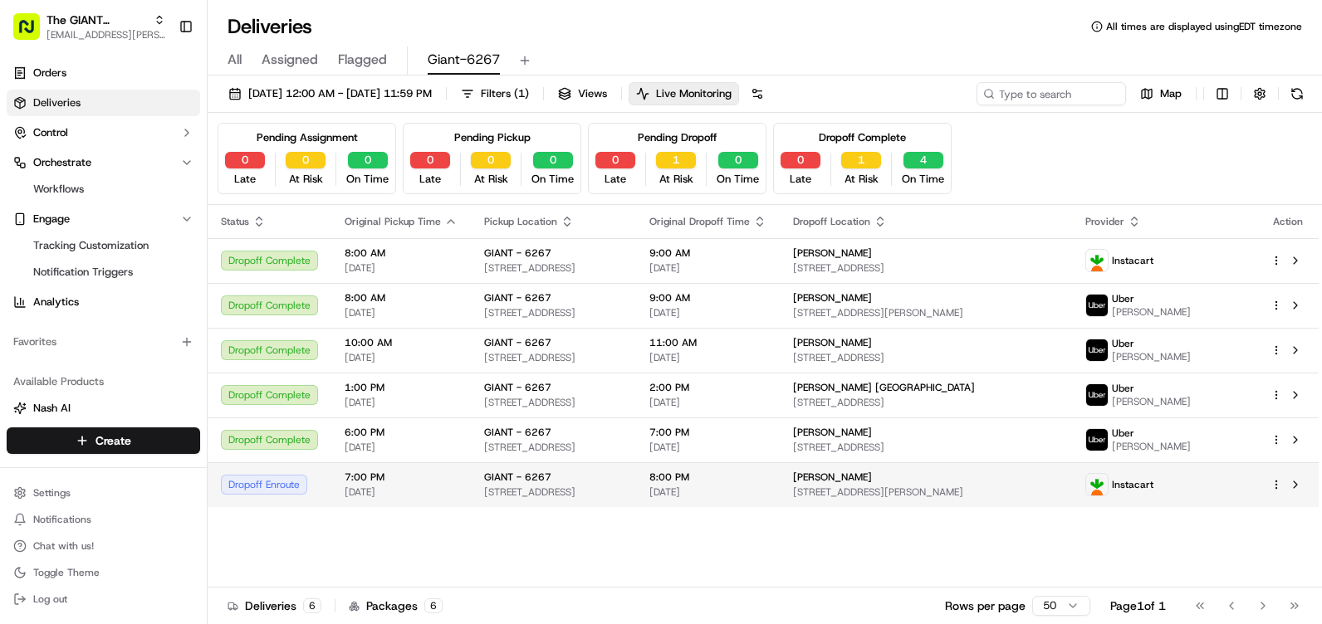
click at [766, 485] on div "8:00 PM 09/15/2025" at bounding box center [707, 485] width 117 height 28
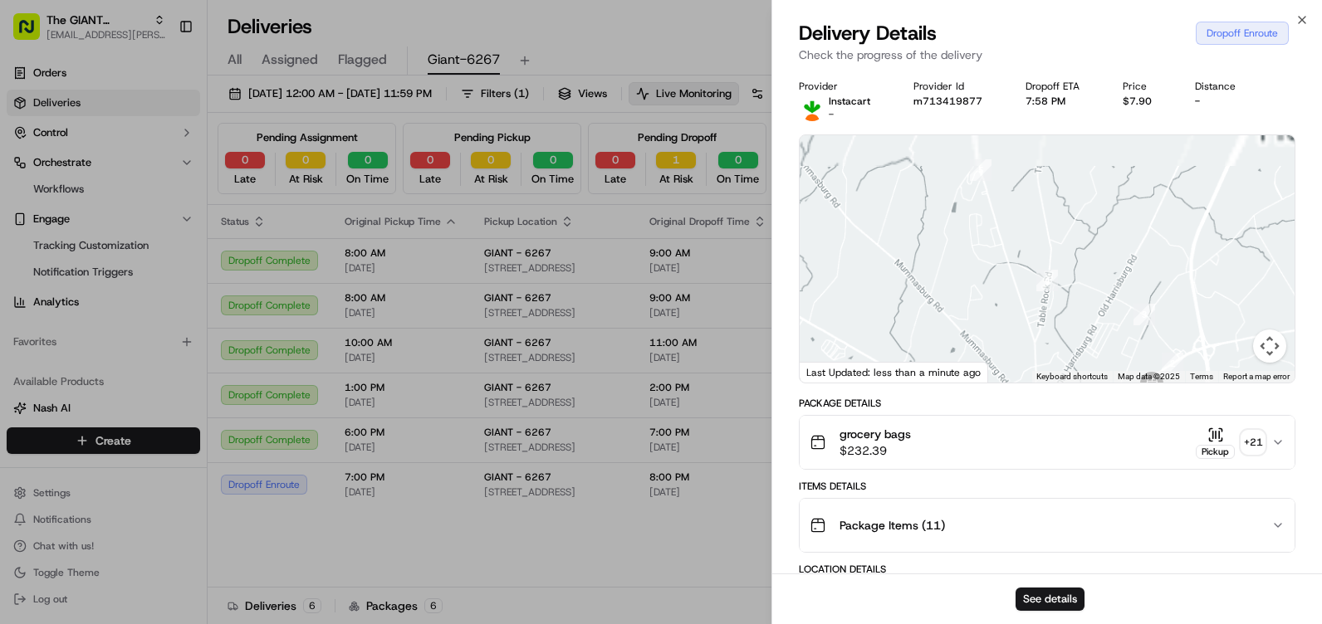
drag, startPoint x: 1020, startPoint y: 215, endPoint x: 1097, endPoint y: 402, distance: 201.8
click at [1097, 402] on div "Provider Instacart - Provider Id m713419877 Dropoff ETA 7:58 PM Price $7.90 Dis…" at bounding box center [1047, 629] width 496 height 1099
drag, startPoint x: 1045, startPoint y: 128, endPoint x: 1057, endPoint y: 222, distance: 94.5
click at [1057, 222] on div "Provider Instacart - Provider Id m713419877 Dropoff ETA 7:58 PM Price $7.90 Dis…" at bounding box center [1047, 629] width 496 height 1099
drag, startPoint x: 1057, startPoint y: 222, endPoint x: 1040, endPoint y: 245, distance: 28.6
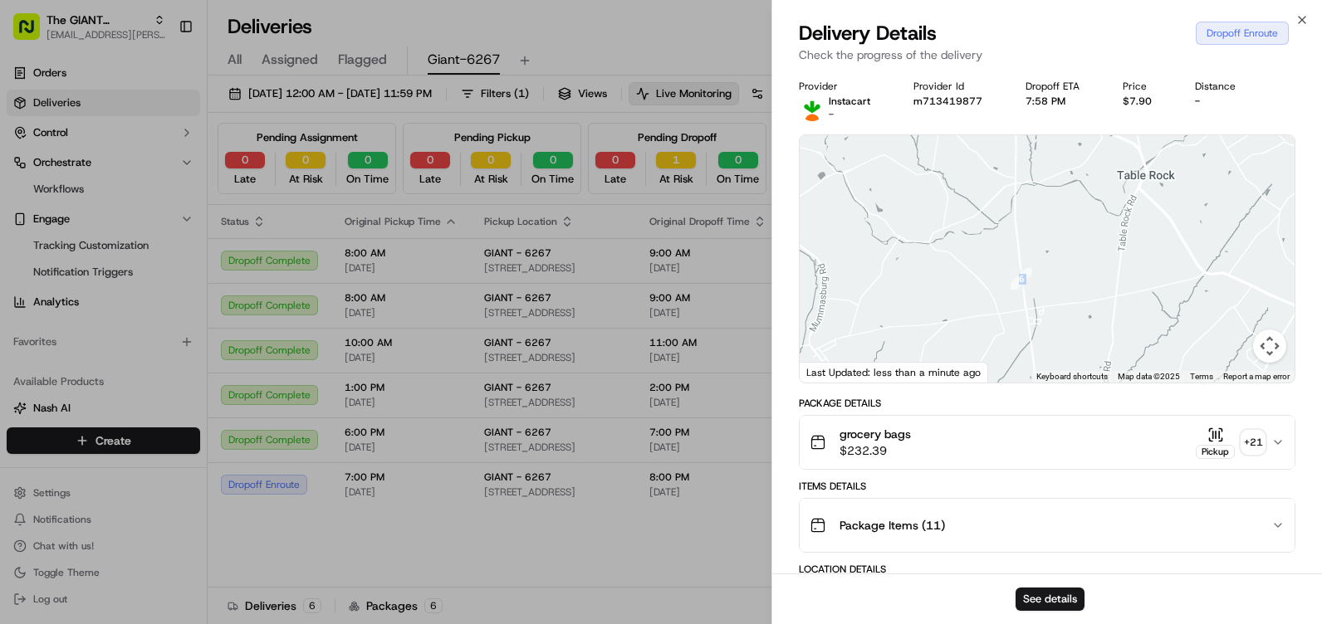
click at [1067, 290] on div at bounding box center [1047, 258] width 495 height 247
click at [912, 139] on div at bounding box center [1047, 258] width 495 height 247
drag, startPoint x: 981, startPoint y: 179, endPoint x: 897, endPoint y: 363, distance: 202.2
click at [897, 363] on div "← Move left → Move right ↑ Move up ↓ Move down + Zoom in - Zoom out Home Jump l…" at bounding box center [1047, 258] width 495 height 247
click at [940, 323] on img "7" at bounding box center [943, 322] width 22 height 22
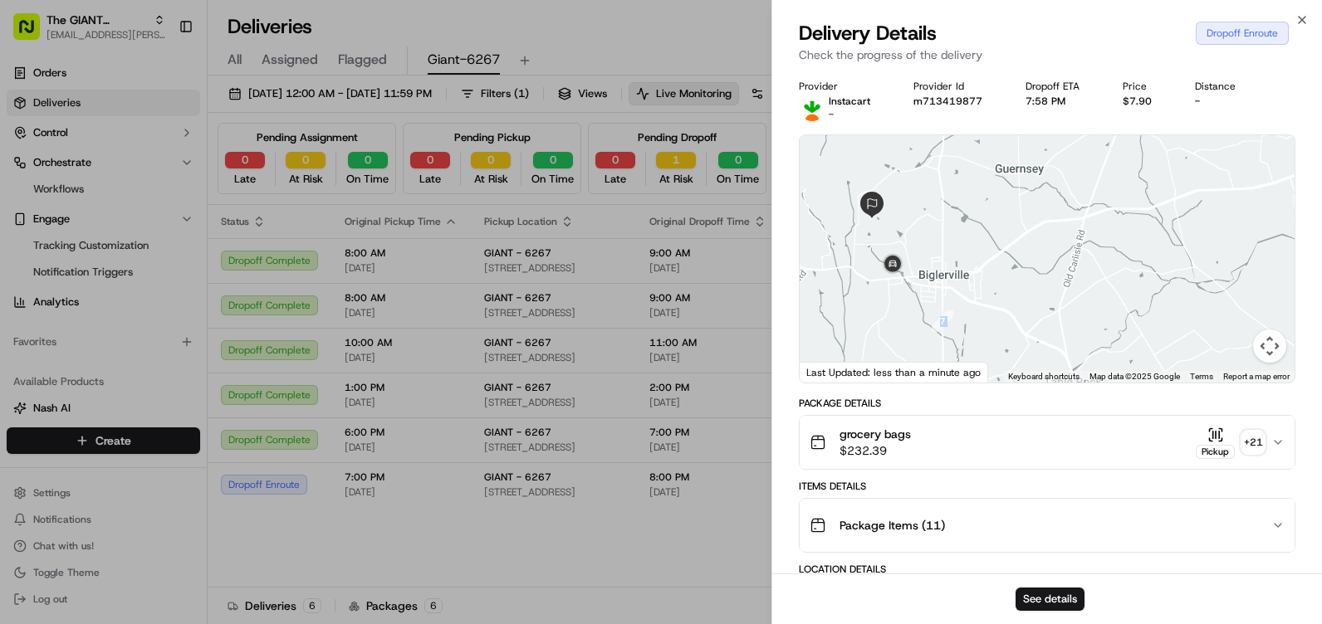
click at [868, 263] on div "To navigate, press the arrow keys." at bounding box center [1047, 258] width 495 height 247
click at [1306, 12] on div "Close Delivery Details Dropoff Enroute Check the progress of the delivery Provi…" at bounding box center [1046, 312] width 550 height 624
click at [1302, 18] on icon "button" at bounding box center [1301, 19] width 13 height 13
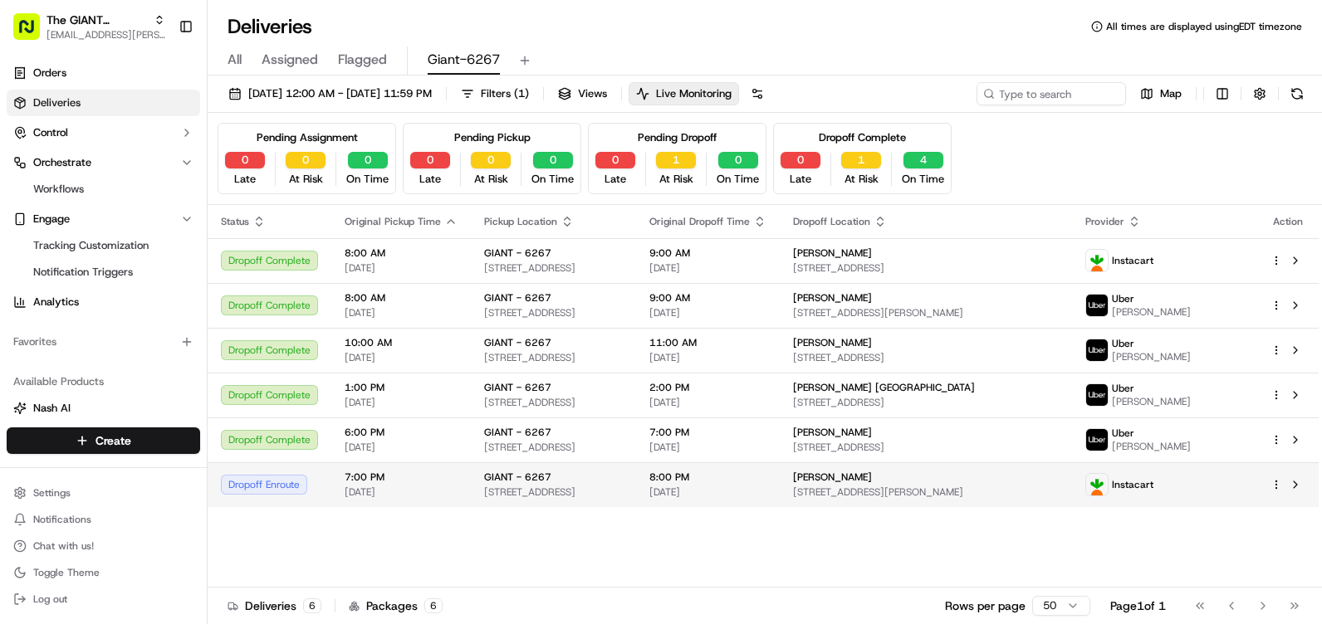
click at [535, 498] on span "[STREET_ADDRESS]" at bounding box center [553, 492] width 139 height 13
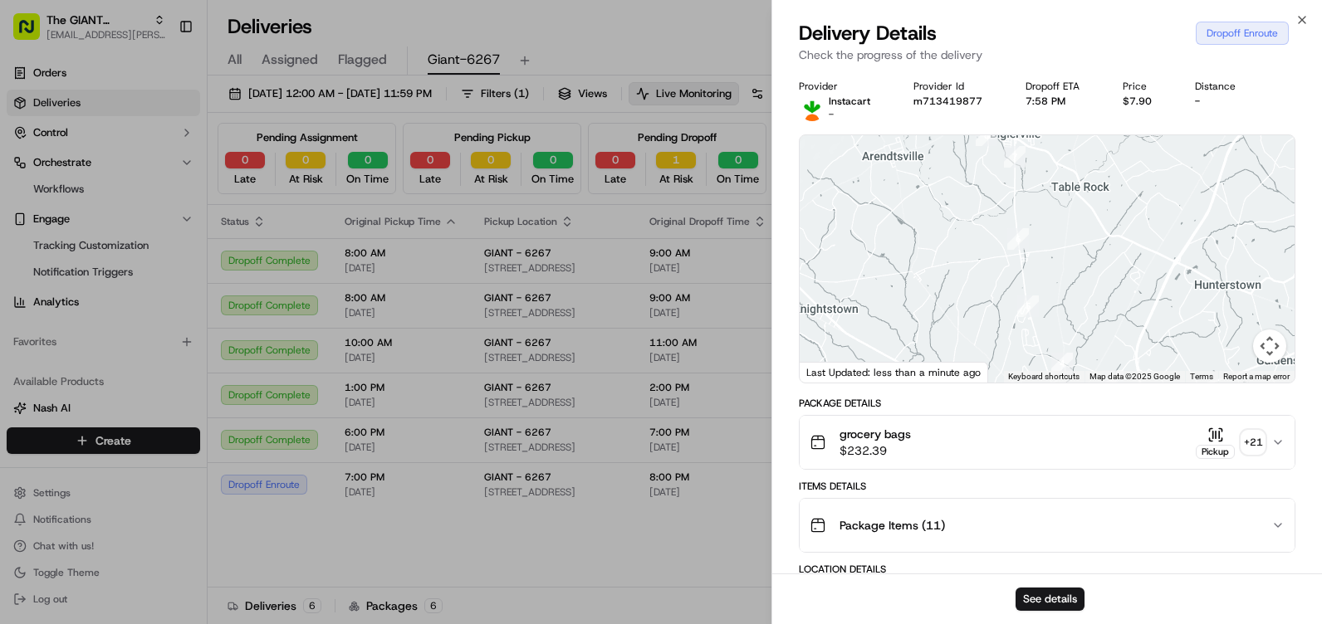
drag, startPoint x: 1038, startPoint y: 221, endPoint x: 1038, endPoint y: 232, distance: 11.6
click at [1038, 232] on div at bounding box center [1047, 258] width 495 height 247
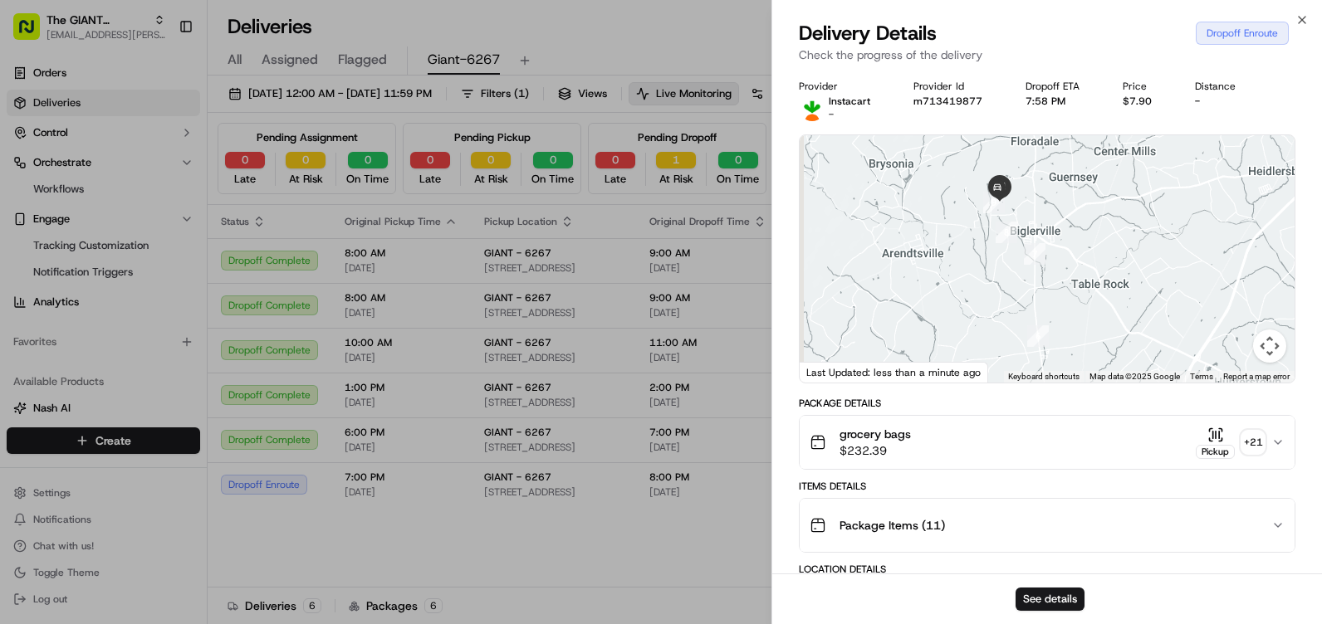
drag, startPoint x: 1042, startPoint y: 166, endPoint x: 1077, endPoint y: 294, distance: 132.5
click at [1077, 294] on div at bounding box center [1047, 258] width 495 height 247
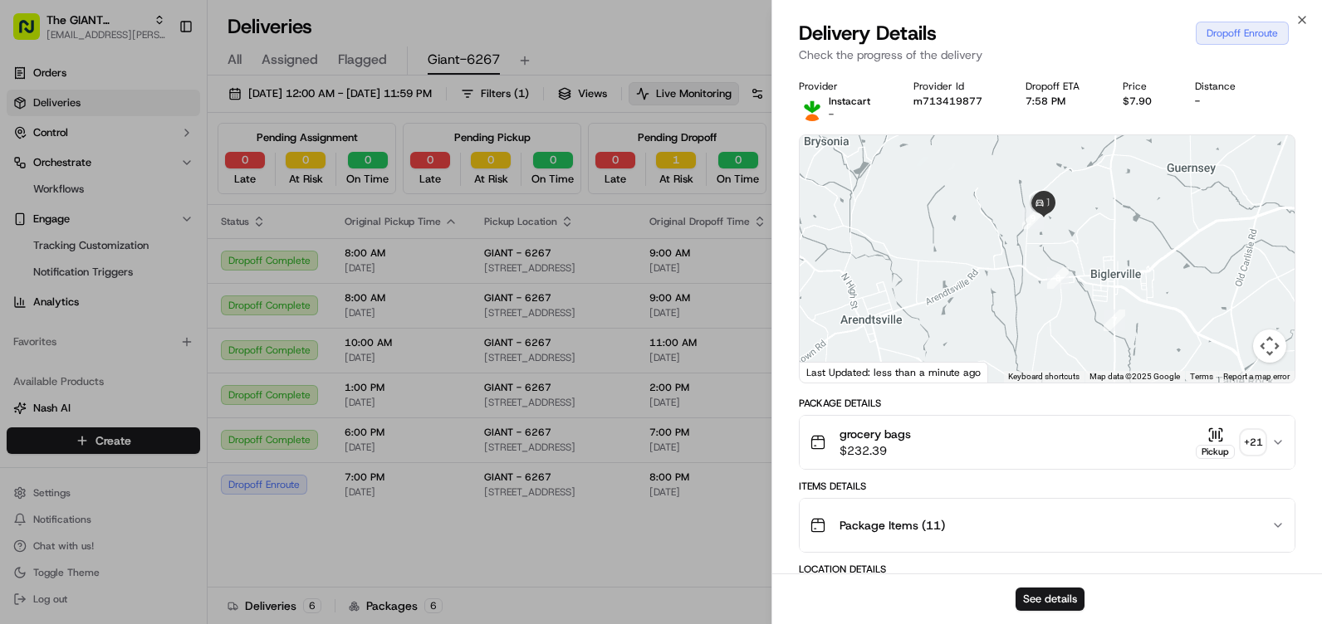
drag, startPoint x: 1003, startPoint y: 198, endPoint x: 994, endPoint y: 276, distance: 78.6
click at [994, 276] on div at bounding box center [1047, 258] width 495 height 247
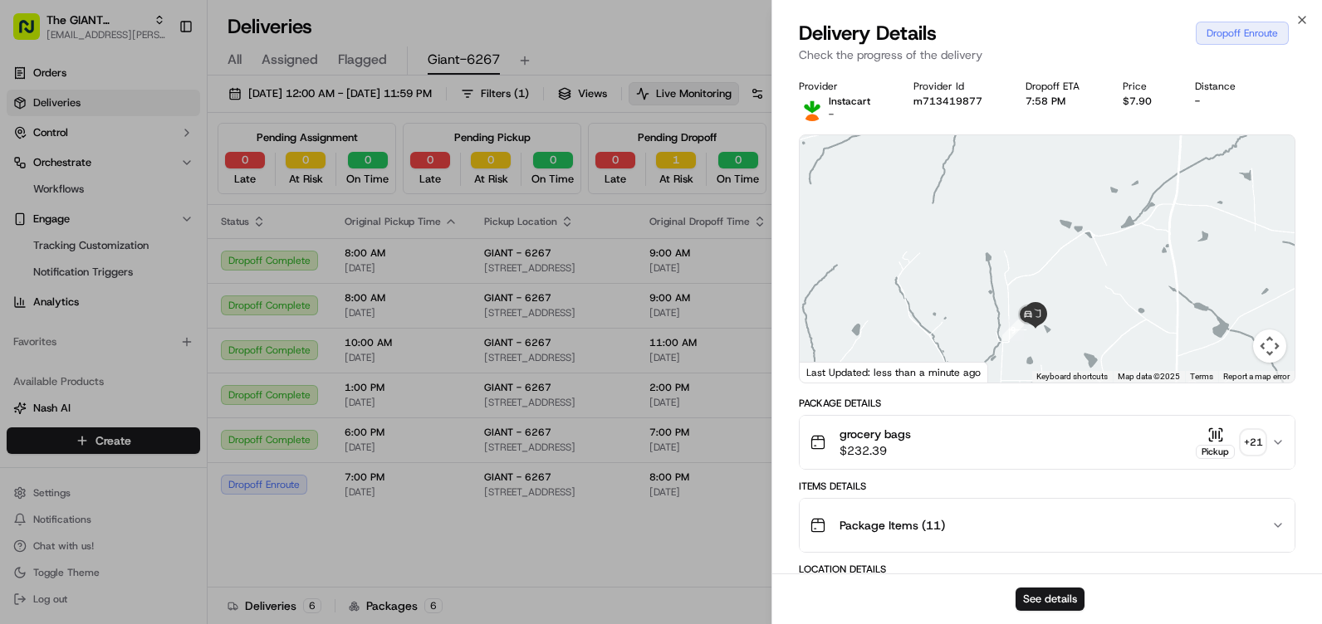
click at [1064, 311] on div at bounding box center [1047, 258] width 495 height 247
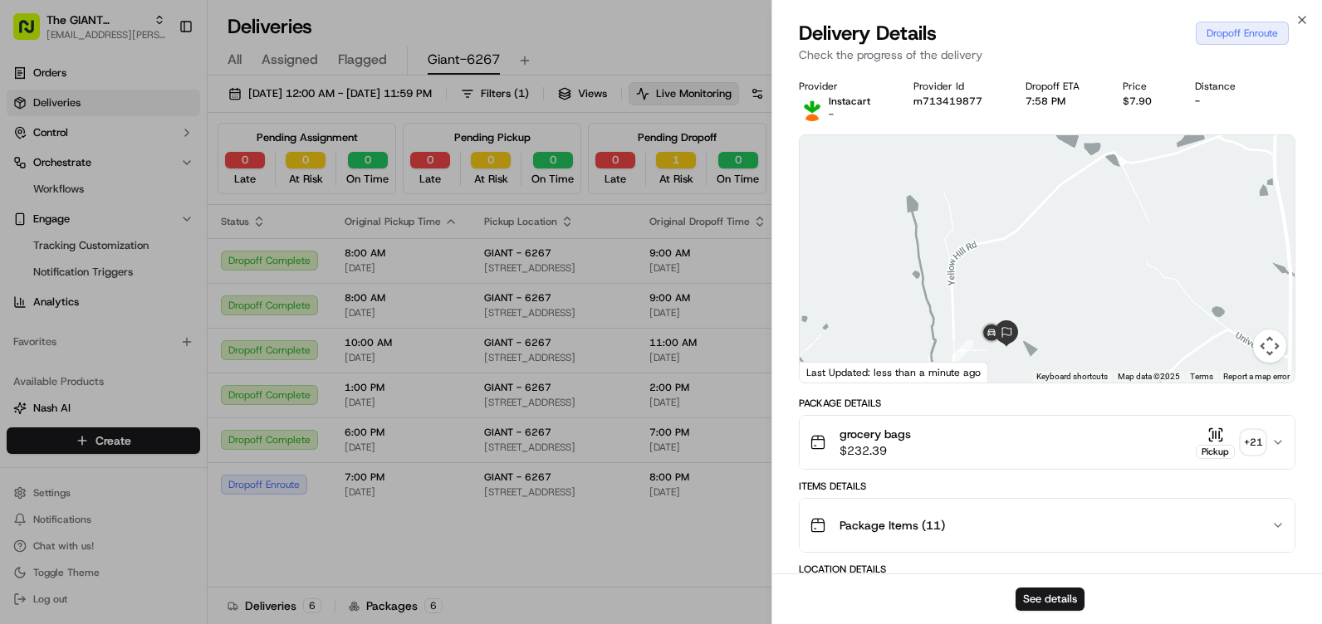
click at [1040, 317] on div at bounding box center [1047, 258] width 495 height 247
drag, startPoint x: 1031, startPoint y: 343, endPoint x: 1030, endPoint y: 279, distance: 64.0
click at [1030, 279] on div at bounding box center [1047, 258] width 495 height 247
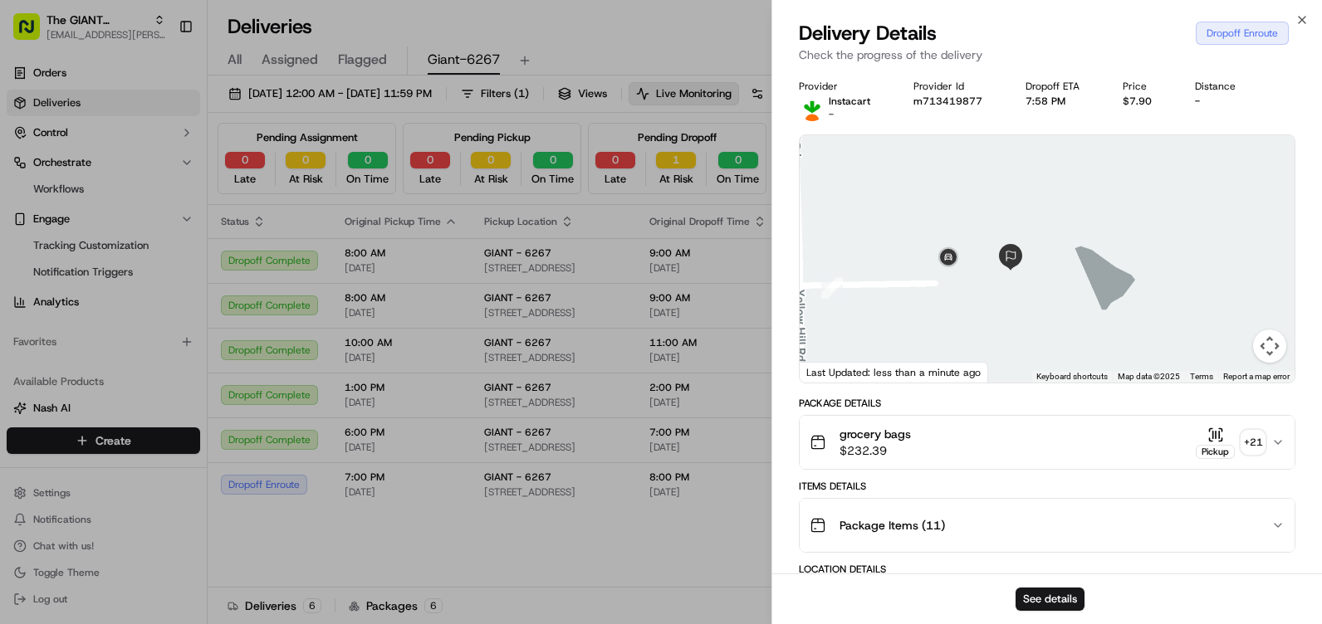
drag, startPoint x: 996, startPoint y: 276, endPoint x: 1079, endPoint y: 291, distance: 84.4
click at [1079, 291] on div at bounding box center [1047, 258] width 495 height 247
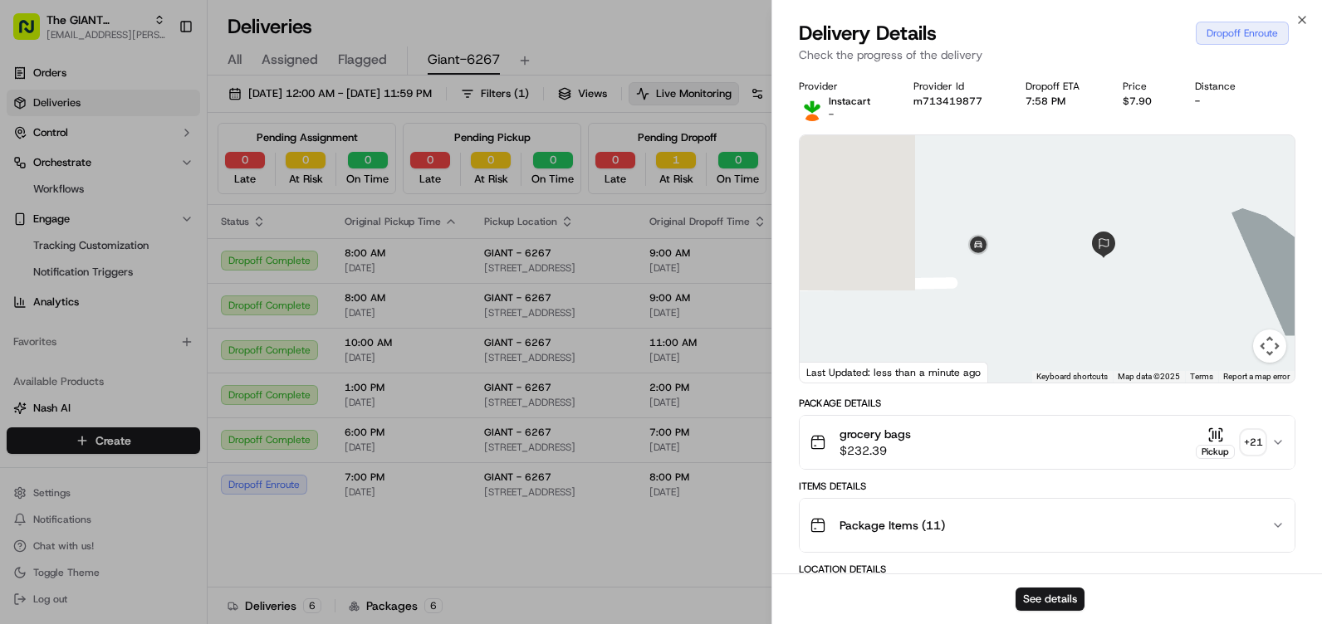
drag, startPoint x: 1042, startPoint y: 272, endPoint x: 1207, endPoint y: 267, distance: 165.3
click at [1207, 267] on div at bounding box center [1047, 258] width 495 height 247
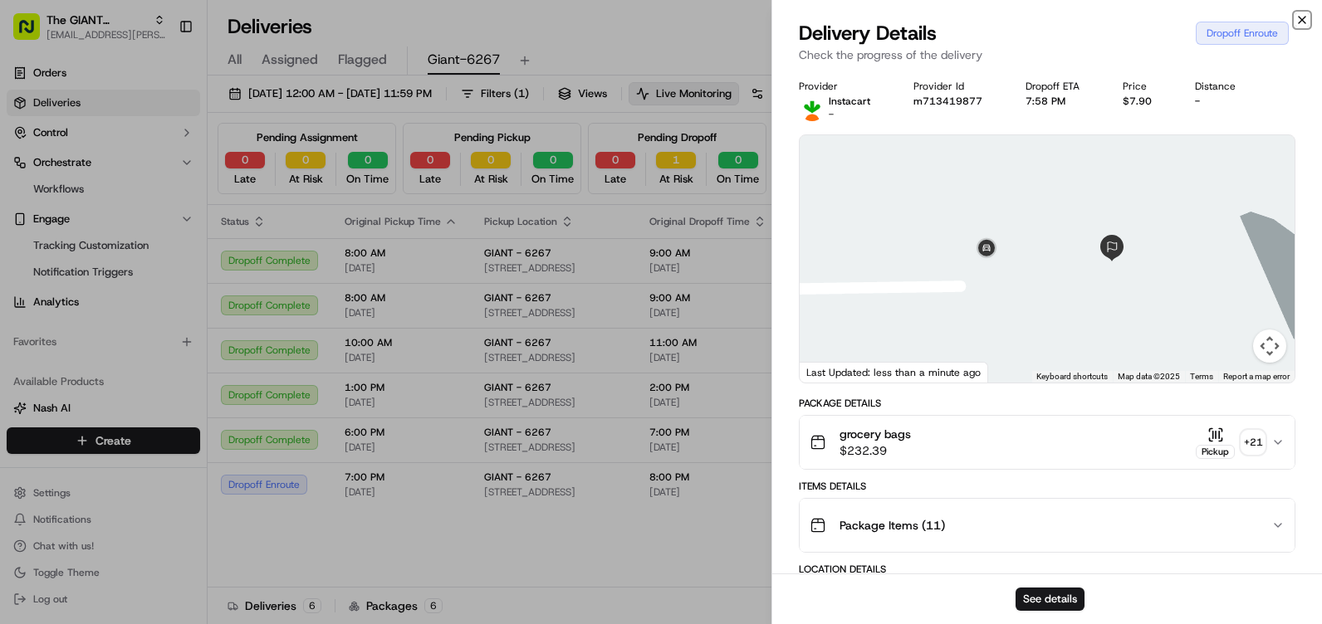
click at [1303, 14] on icon "button" at bounding box center [1301, 19] width 13 height 13
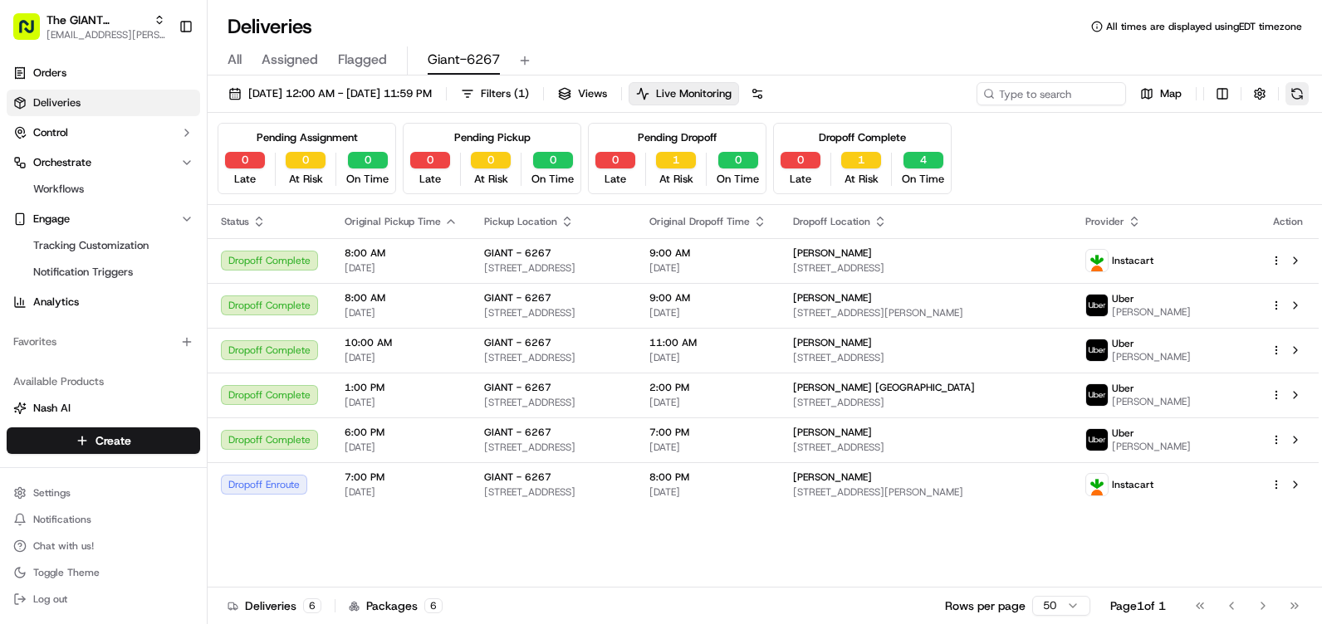
click at [1293, 90] on button at bounding box center [1296, 93] width 23 height 23
click at [1290, 94] on button at bounding box center [1296, 93] width 23 height 23
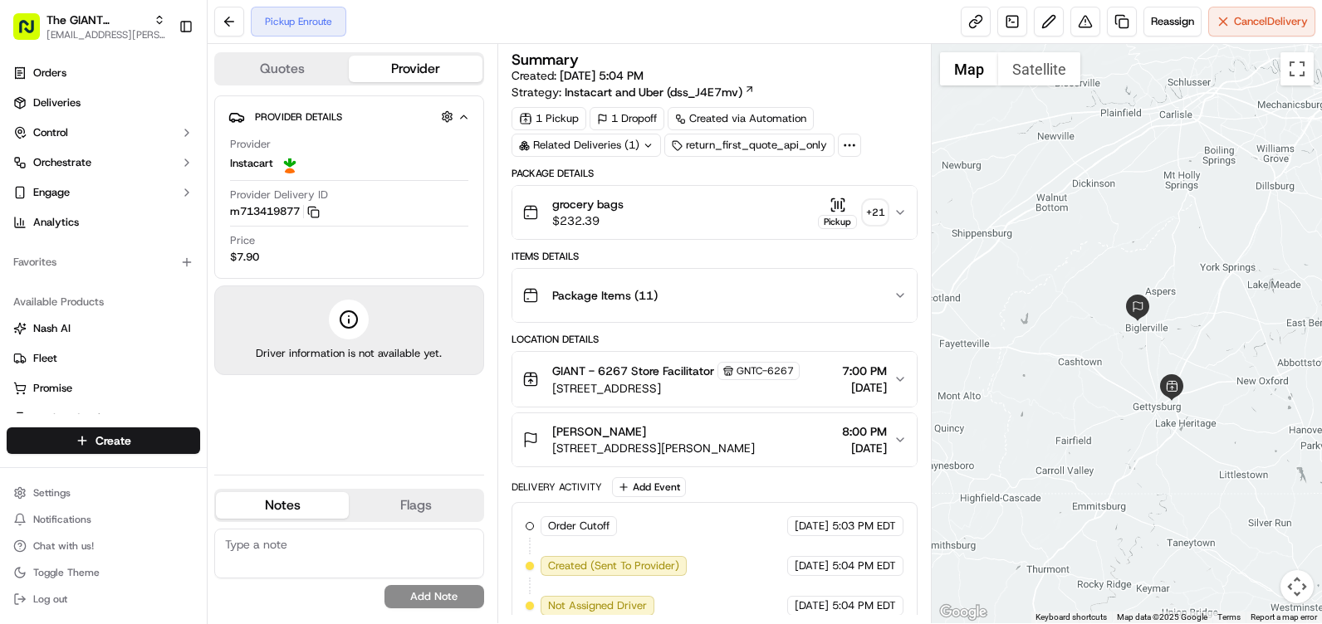
click at [896, 206] on icon "button" at bounding box center [899, 212] width 13 height 13
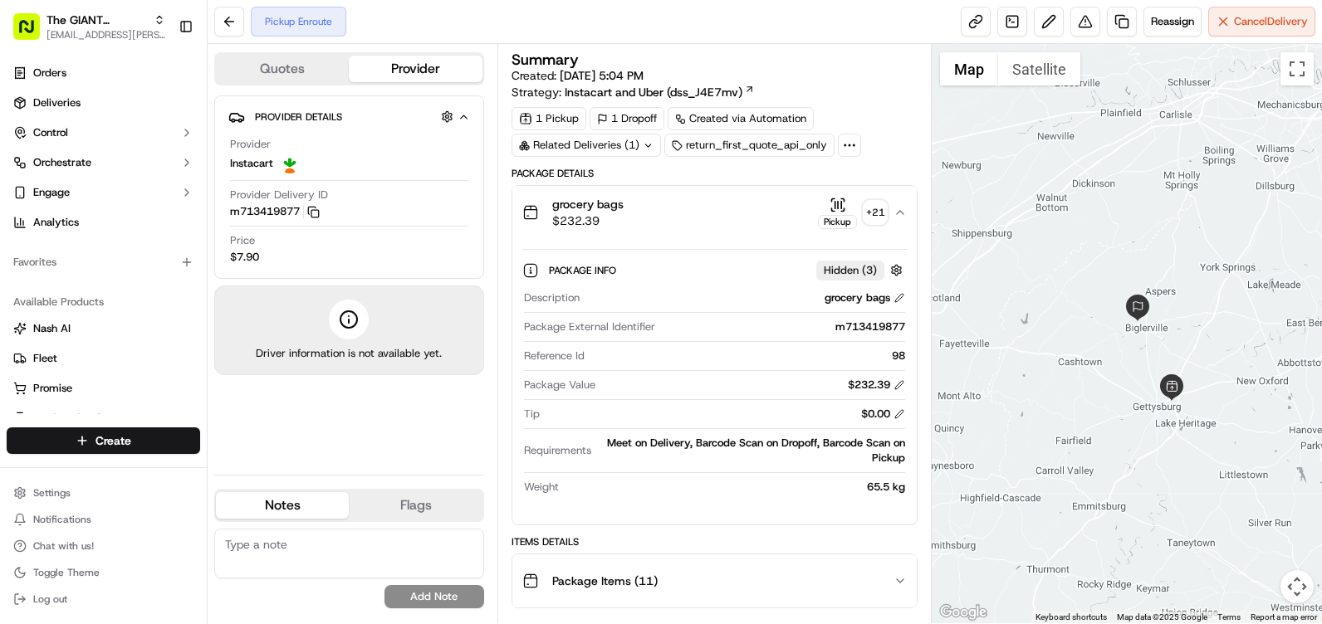
click at [896, 206] on icon "button" at bounding box center [899, 212] width 13 height 13
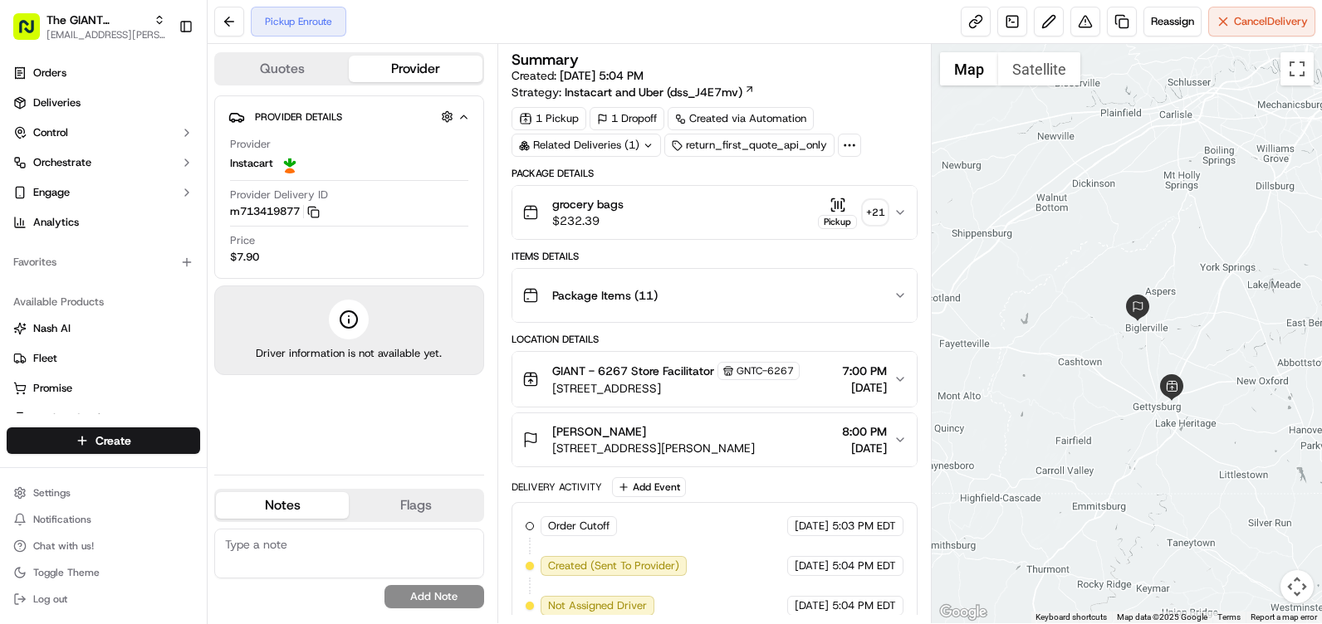
click at [638, 139] on div "Related Deliveries (1)" at bounding box center [585, 145] width 149 height 23
click at [619, 183] on span "ord_Ld5EfdhQAtvecueuZEcFZn" at bounding box center [601, 182] width 152 height 15
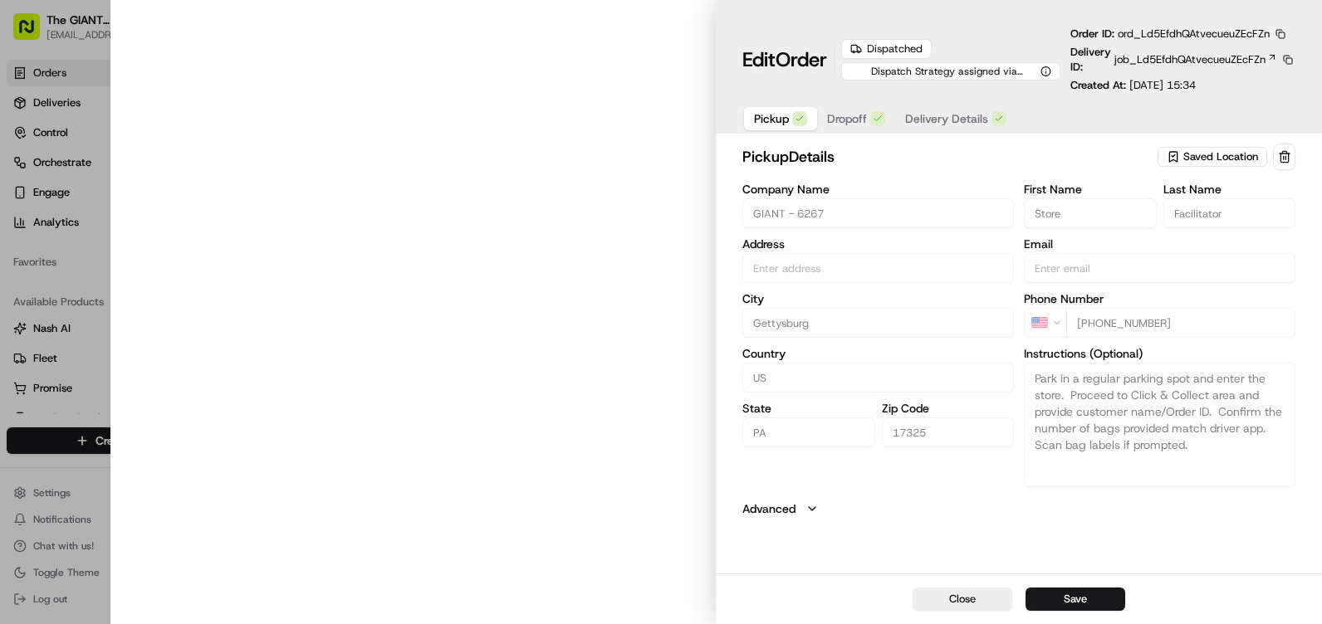
type input "[STREET_ADDRESS]"
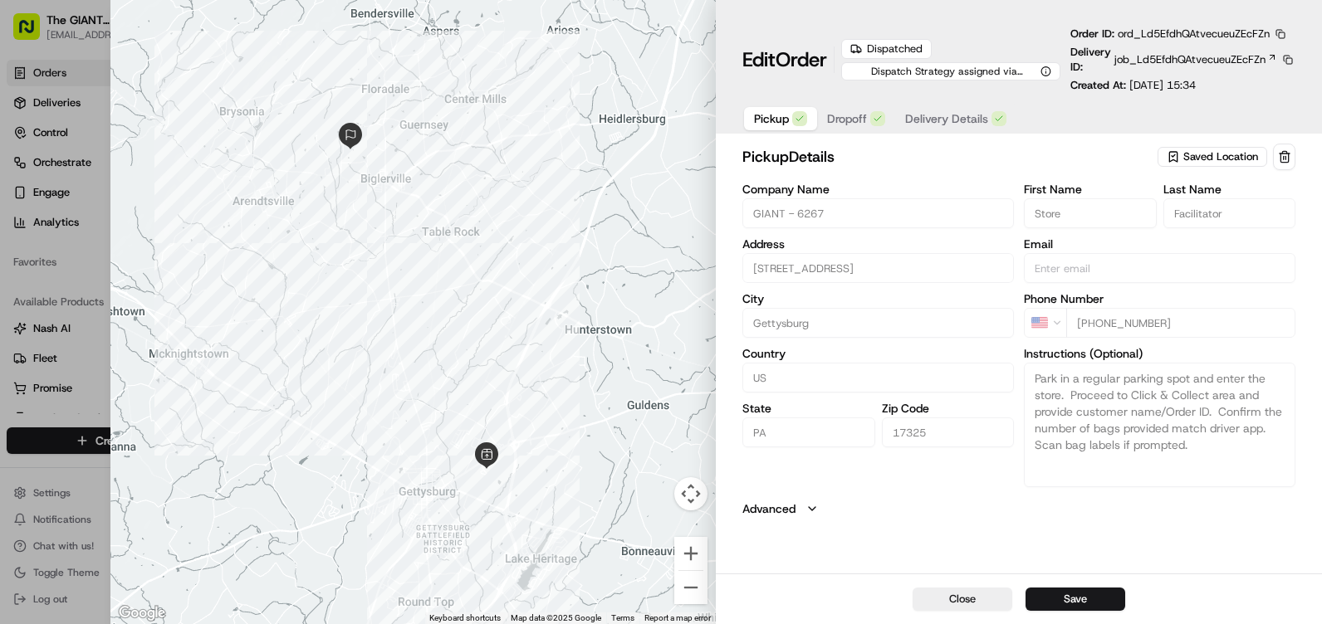
click at [990, 587] on div "Close Save" at bounding box center [1019, 599] width 606 height 51
click at [971, 601] on button "Close" at bounding box center [962, 599] width 100 height 23
type input "+1"
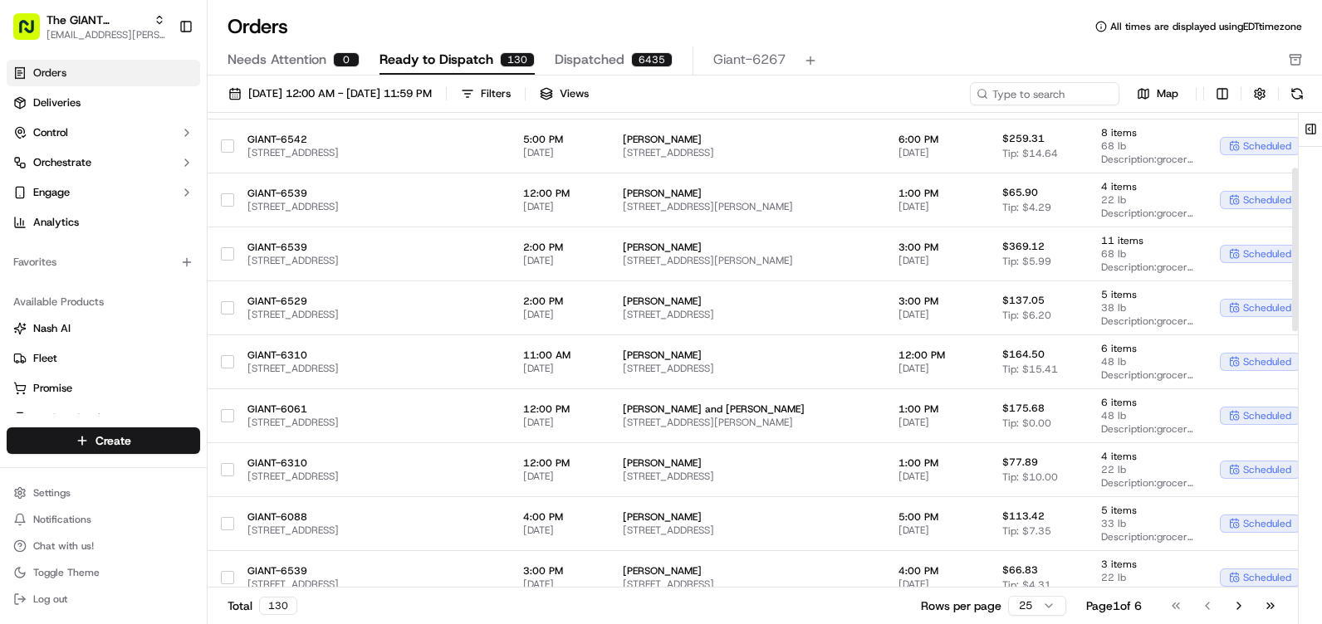
scroll to position [160, 0]
